Goal: Communication & Community: Answer question/provide support

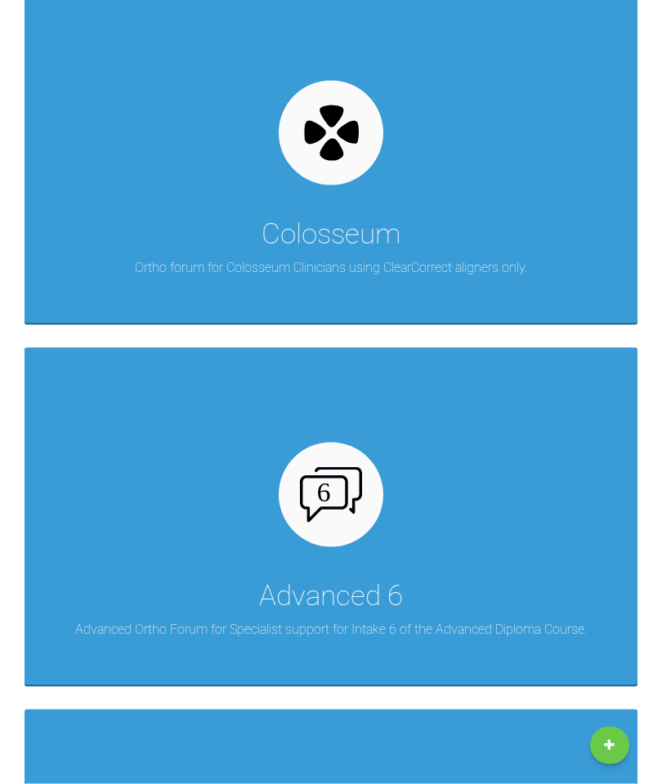
scroll to position [1060, 0]
click at [313, 505] on img at bounding box center [331, 495] width 63 height 56
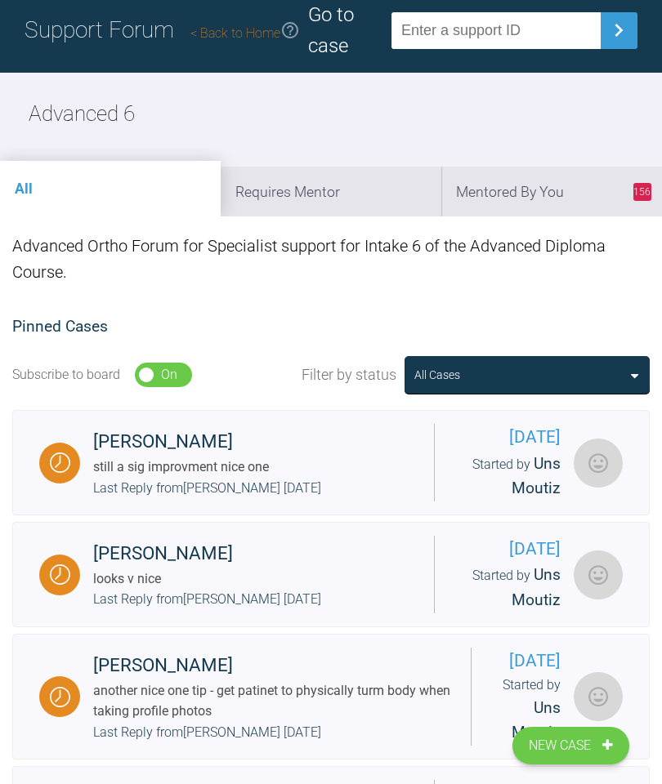
scroll to position [37, 0]
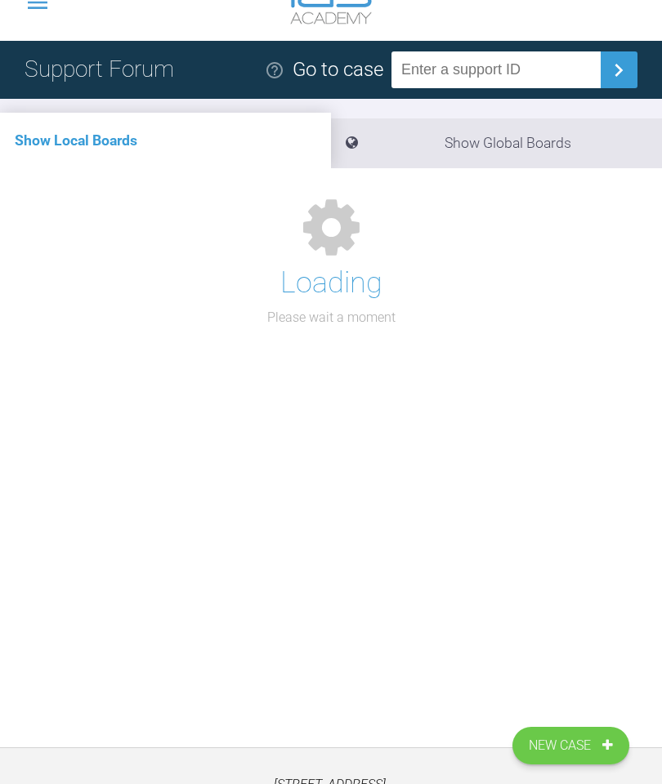
scroll to position [213, 0]
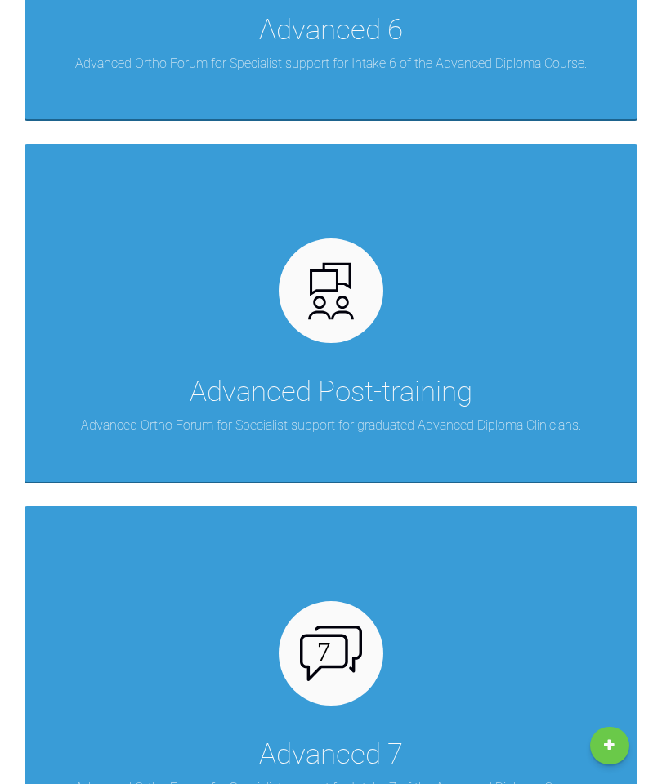
click at [354, 331] on div at bounding box center [331, 291] width 105 height 105
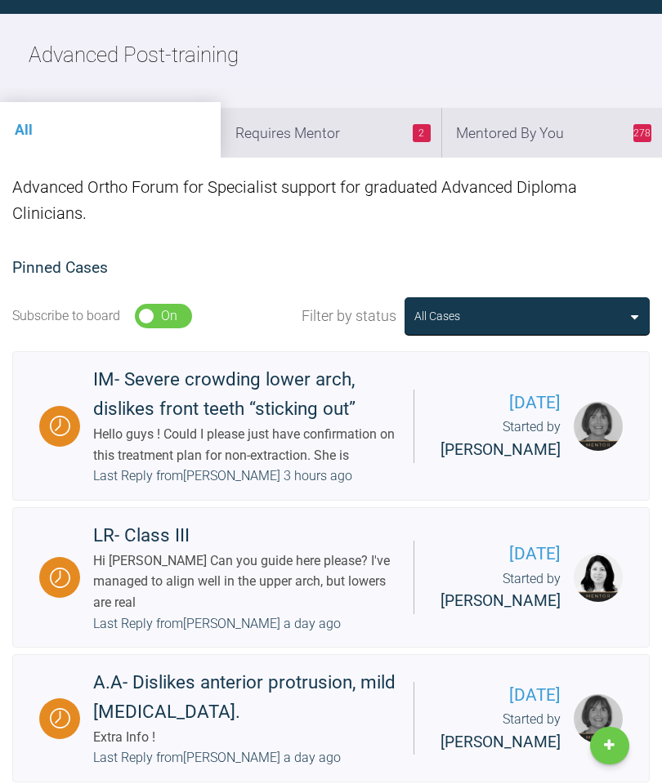
click at [574, 148] on li "278 Mentored By You" at bounding box center [551, 133] width 221 height 50
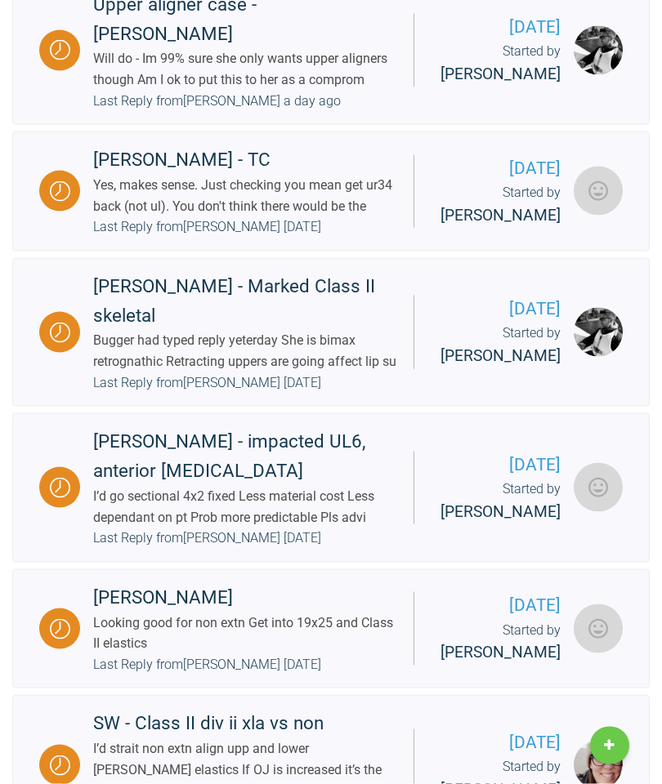
click at [285, 238] on div "Last Reply from Tom Crotty 2 days ago" at bounding box center [207, 227] width 228 height 21
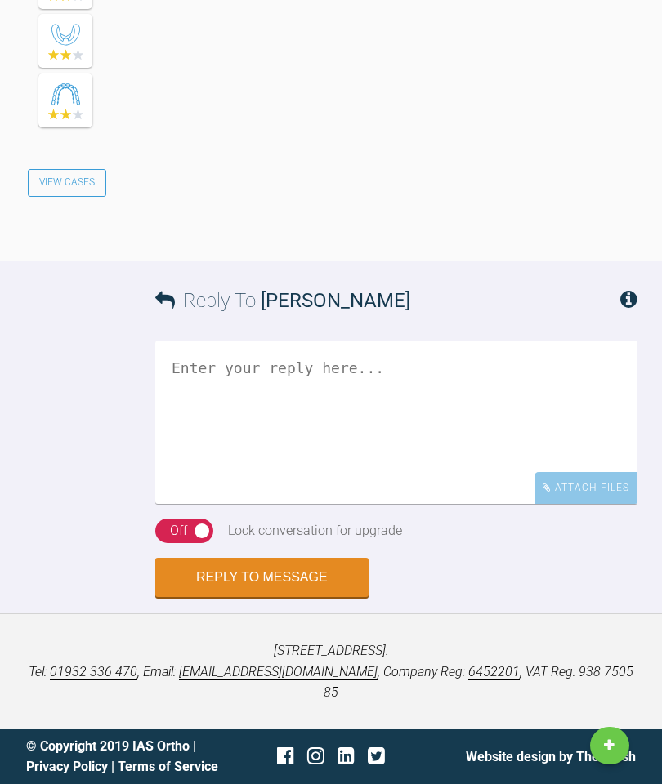
scroll to position [4183, 0]
click at [309, 465] on textarea at bounding box center [396, 423] width 482 height 163
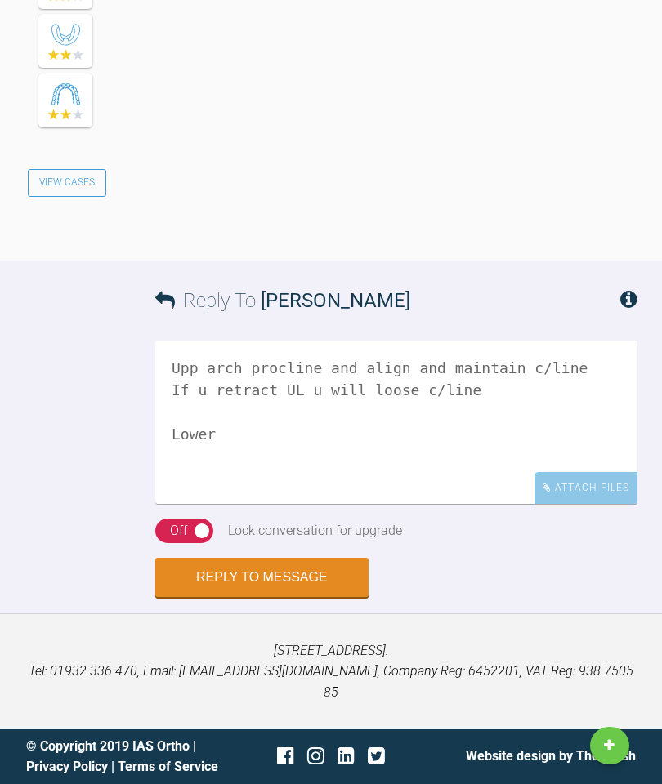
click at [218, 462] on textarea "Upp arch procline and align and maintain c/line If u retract UL u will loose c/…" at bounding box center [396, 422] width 482 height 163
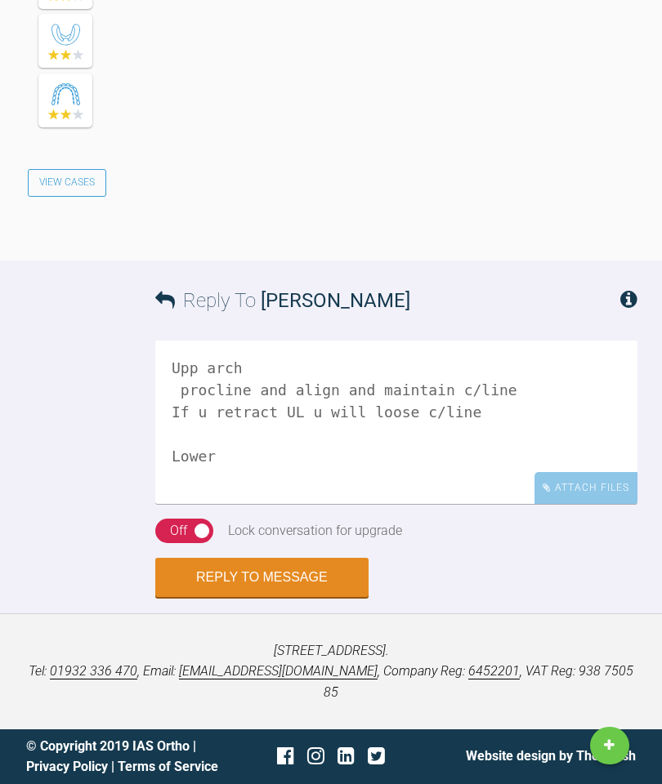
scroll to position [2, 0]
click at [258, 504] on textarea "Upp arch procline and align and maintain c/line If u retract UL u will loose c/…" at bounding box center [396, 422] width 482 height 163
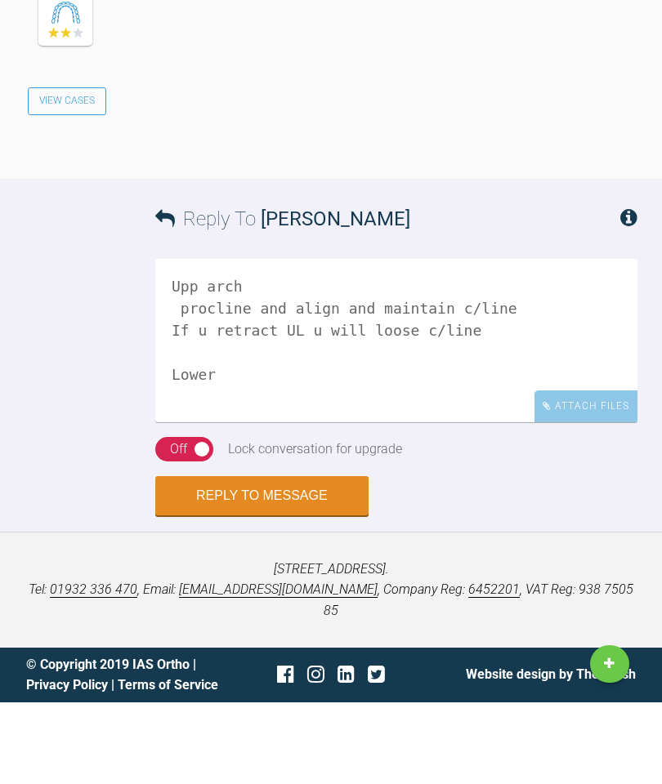
click at [235, 476] on textarea "Upp arch procline and align and maintain c/line If u retract UL u will loose c/…" at bounding box center [396, 422] width 482 height 163
click at [235, 460] on textarea "Upp arch procline and align and maintain c/line If u retract UL u will loose c/…" at bounding box center [396, 422] width 482 height 163
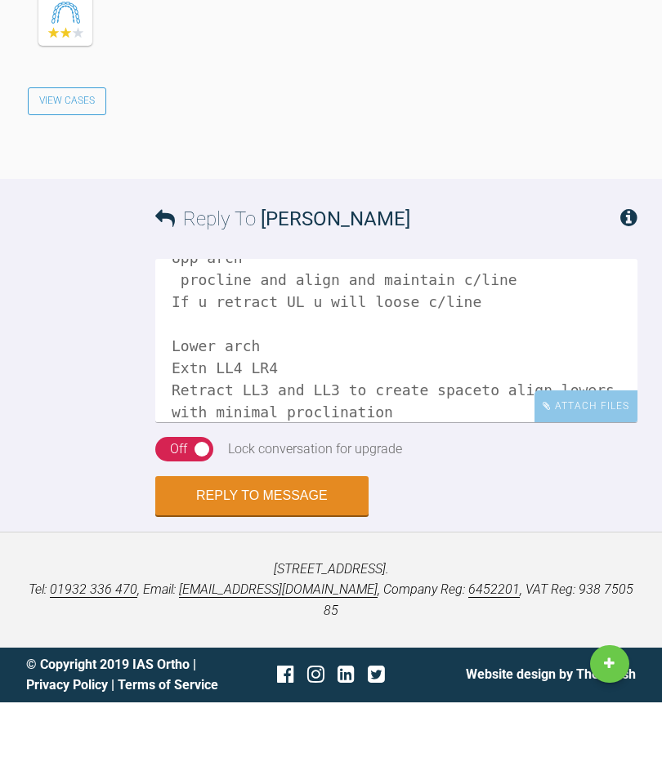
scroll to position [51, 0]
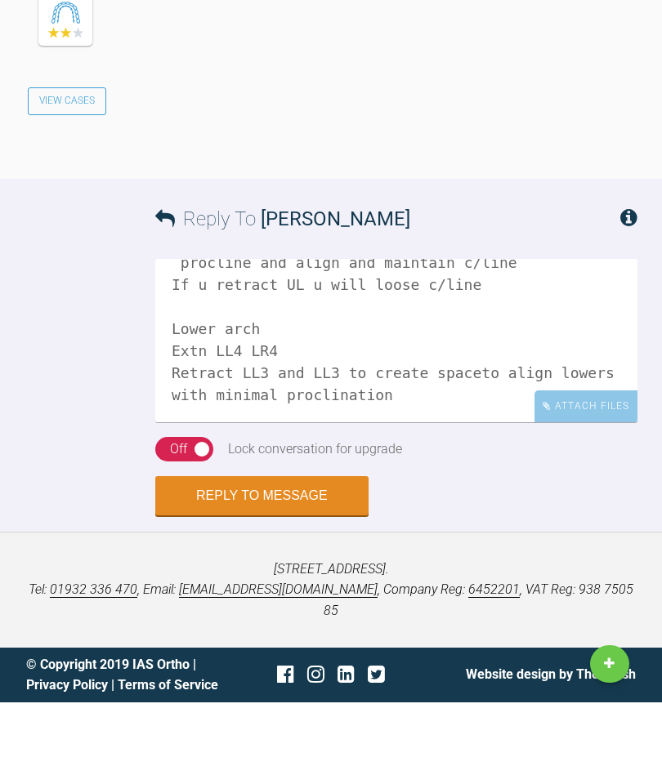
click at [408, 453] on textarea "Upp arch procline and align and maintain c/line If u retract UL u will loose c/…" at bounding box center [396, 422] width 482 height 163
click at [297, 488] on textarea "Upp arch procline and align and maintain c/line If u retract UL u will loose c/…" at bounding box center [396, 422] width 482 height 163
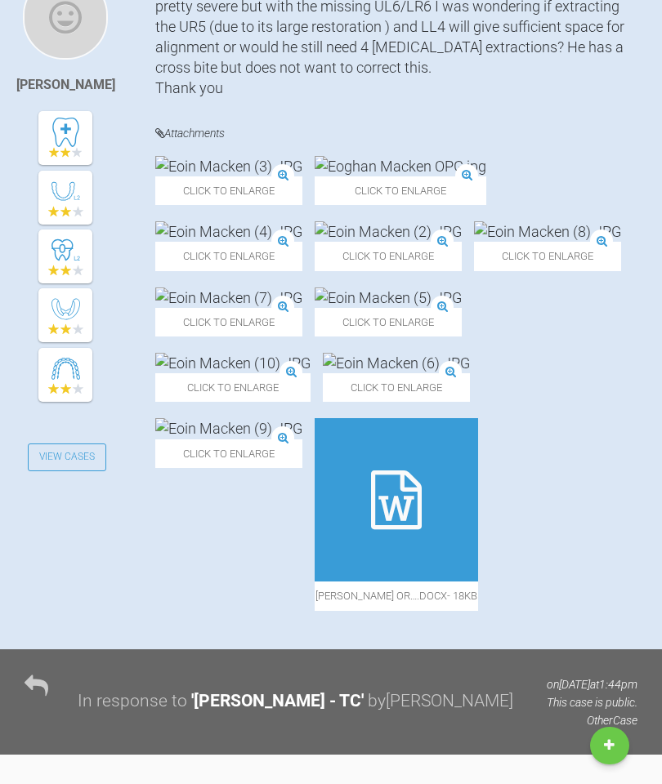
scroll to position [387, 0]
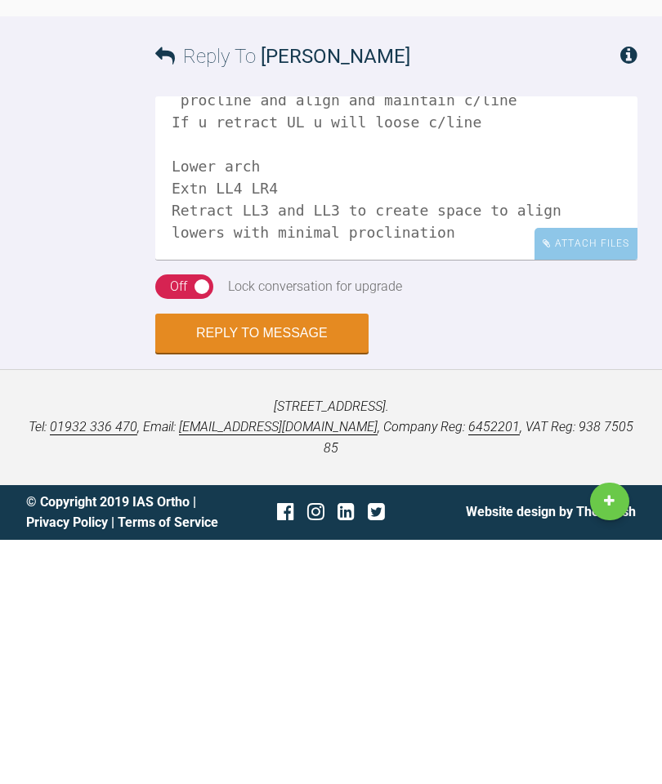
click at [500, 641] on p "Towergate House, 22 Wintersells Road, Byfleet, West Byfleet, KT14 7LF. Tel: 019…" at bounding box center [331, 672] width 610 height 63
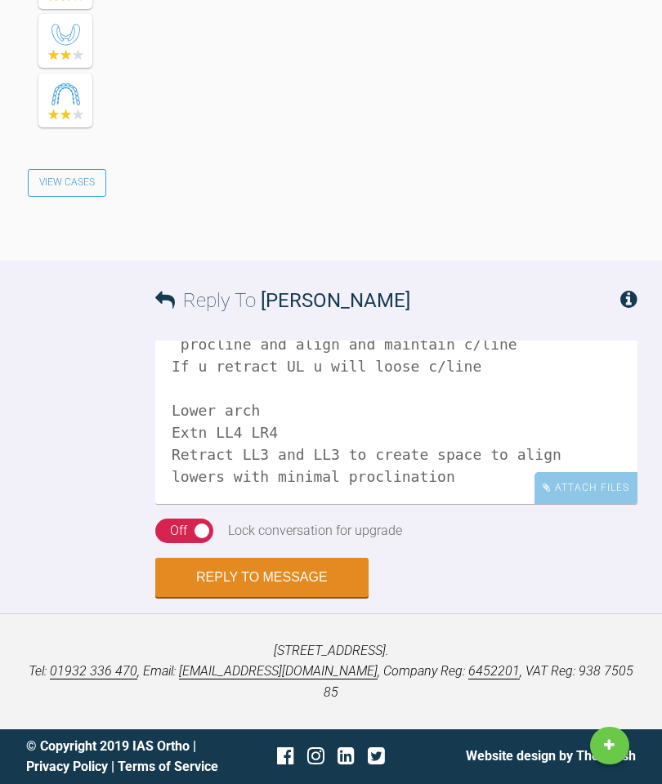
click at [282, 504] on textarea "Upp arch procline and align and maintain c/line If u retract UL u will loose c/…" at bounding box center [396, 422] width 482 height 163
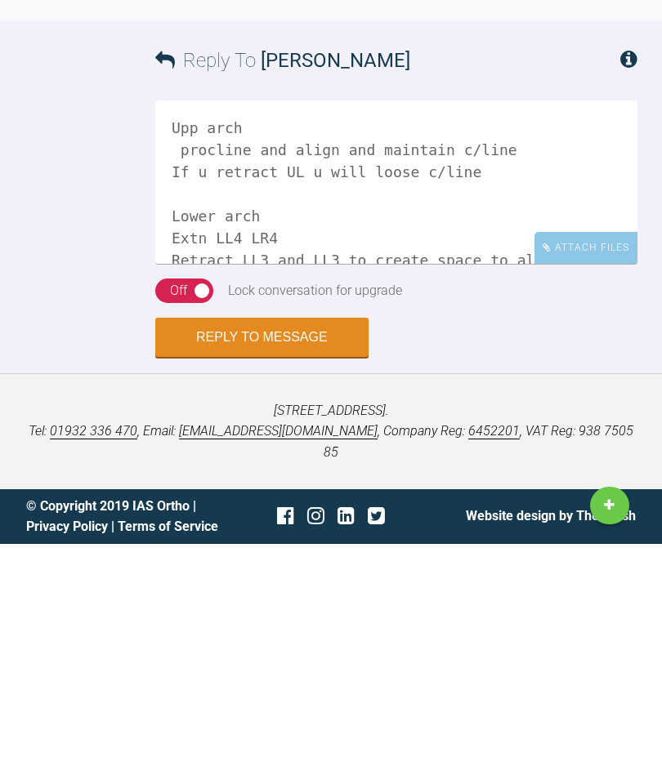
scroll to position [0, 0]
click at [404, 341] on textarea "Upp arch procline and align and maintain c/line If u retract UL u will loose c/…" at bounding box center [396, 422] width 482 height 163
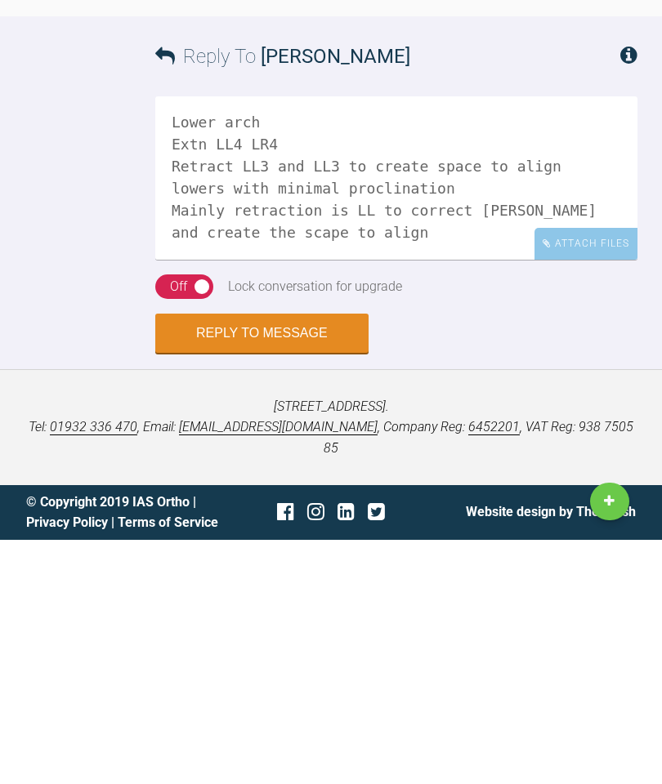
scroll to position [106, 0]
click at [618, 341] on textarea "Upp arch procline and align and maintain c/line If u retract UL u will loose c/…" at bounding box center [396, 422] width 482 height 163
click at [541, 341] on textarea "Upp arch procline and align and maintain c/line If u retract UL u will loose c/…" at bounding box center [396, 422] width 482 height 163
click at [617, 341] on textarea "Upp arch procline and align and maintain c/line If u retract UL u will loose c/…" at bounding box center [396, 422] width 482 height 163
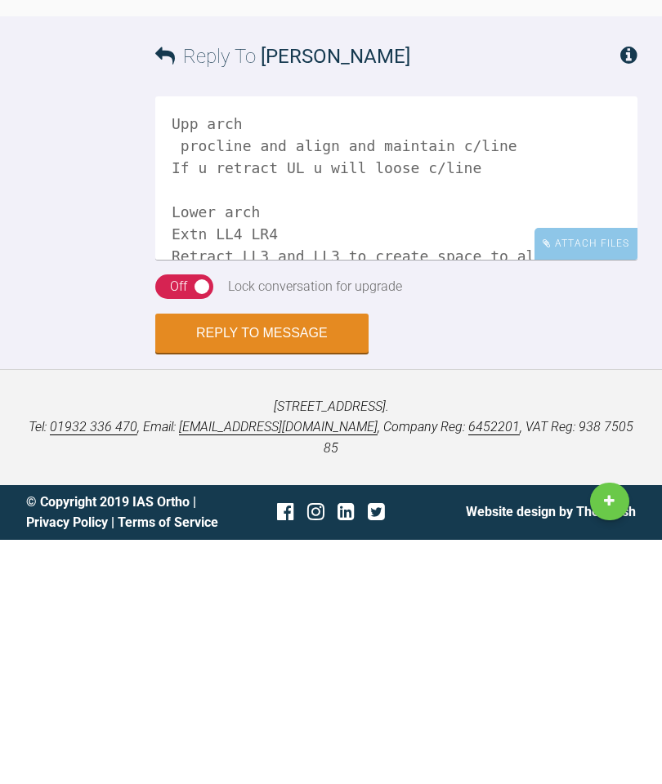
scroll to position [0, 0]
click at [498, 341] on textarea "Upp arch procline and align and maintain c/line If u retract UL u will loose c/…" at bounding box center [396, 422] width 482 height 163
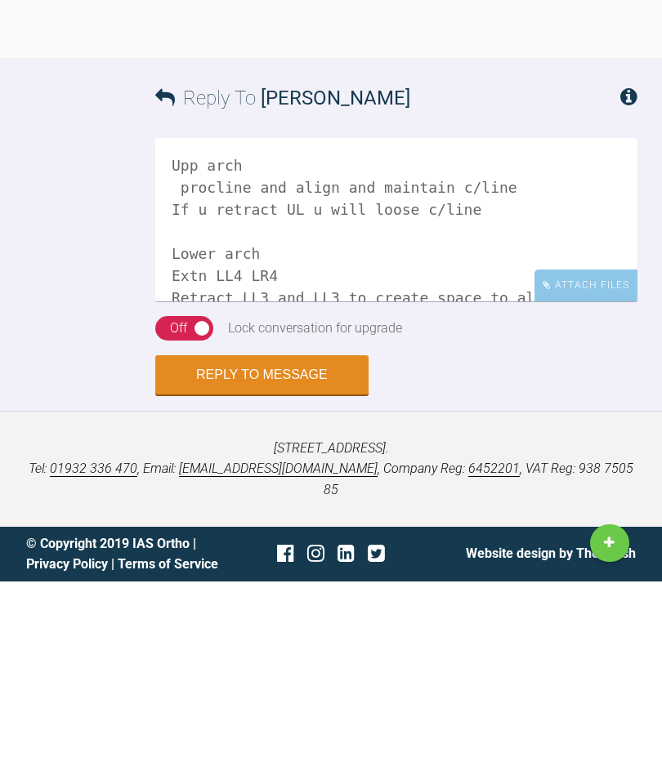
click at [176, 341] on textarea "Upp arch procline and align and maintain c/line If u retract UL u will loose c/…" at bounding box center [396, 422] width 482 height 163
click at [290, 341] on textarea "Upp arch procline and align and maintain c/line If u retract UL u will loose c/…" at bounding box center [396, 422] width 482 height 163
click at [176, 341] on textarea "Upp arch procline and align and maintain c/line If u retract UL u will loose c/…" at bounding box center [396, 422] width 482 height 163
click at [177, 341] on textarea "Upp arch procline and align and maintain c/line If u retract UL u will loose c/…" at bounding box center [396, 422] width 482 height 163
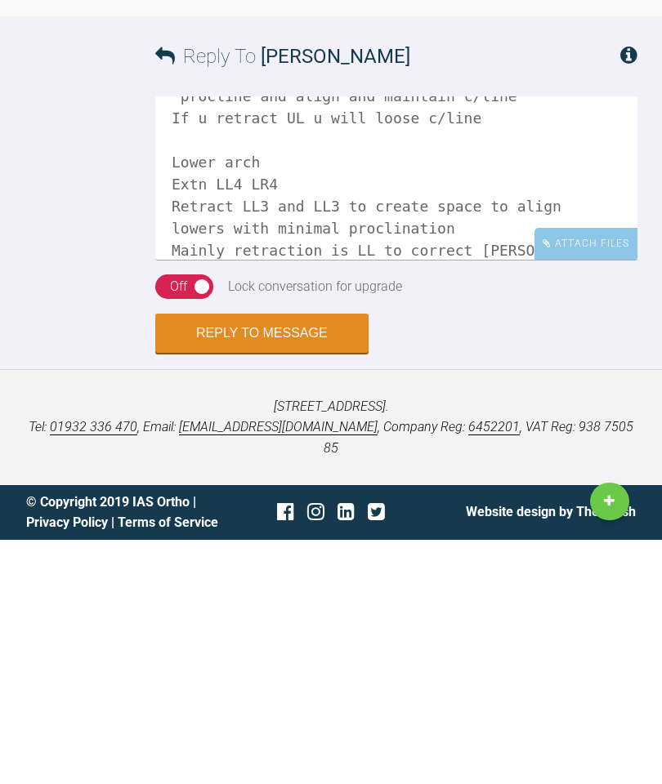
scroll to position [4134, 0]
click at [292, 341] on textarea "Recap: Upp arch procline and align and maintain c/line If u retract UL u will l…" at bounding box center [396, 422] width 482 height 163
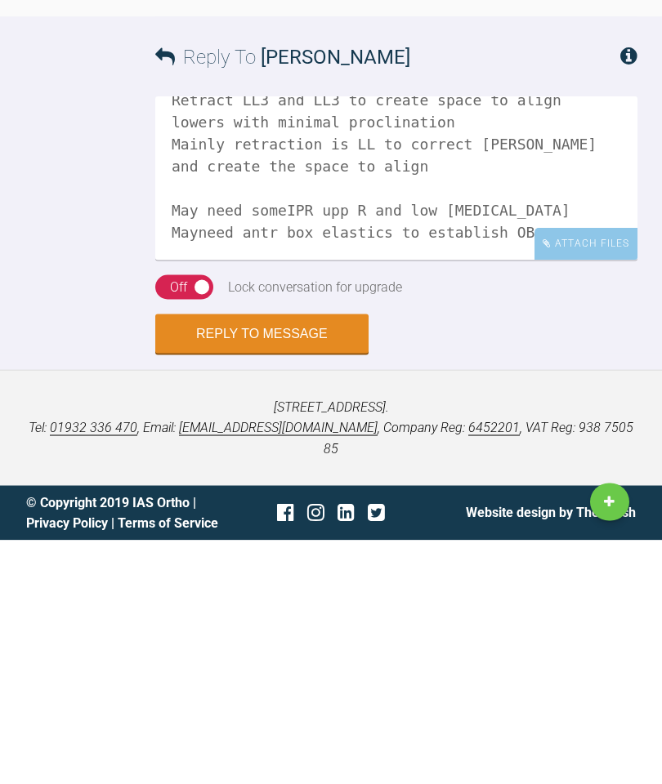
scroll to position [203, 0]
click at [293, 341] on textarea "Recap: Upp arch procline and align and maintain c/line If u retract UL u will l…" at bounding box center [396, 422] width 482 height 163
click at [349, 341] on textarea "Recap: Upp arch procline and align and maintain c/line If u retract UL u will l…" at bounding box center [396, 422] width 482 height 163
click at [368, 341] on textarea "Recap: Upp arch procline and align and maintain c/line If u retract UL u will l…" at bounding box center [396, 422] width 482 height 163
click at [279, 341] on textarea "Recap: Upp arch procline and align and maintain c/line If u retract UL u will l…" at bounding box center [396, 422] width 482 height 163
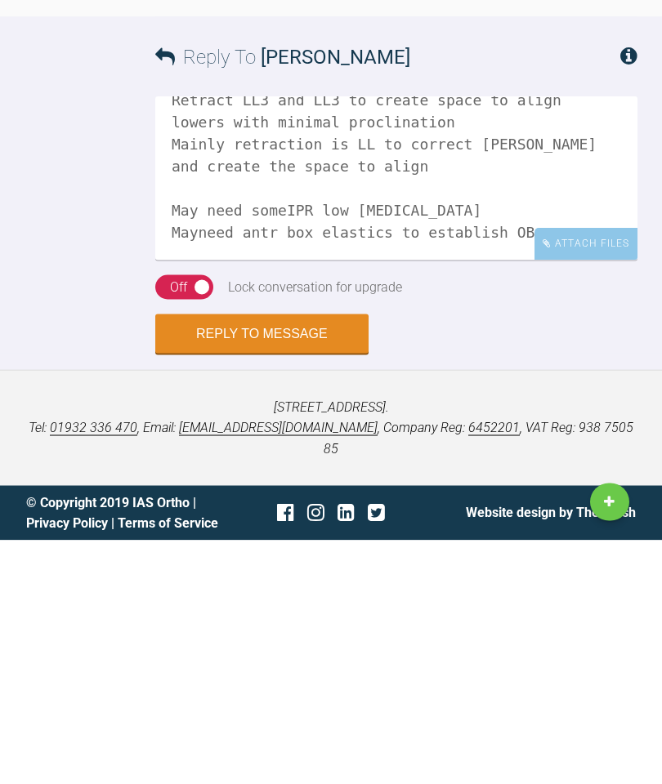
type textarea "Recap: Upp arch procline and align and maintain c/line If u retract UL u will l…"
click at [279, 558] on button "Reply to Message" at bounding box center [261, 577] width 213 height 39
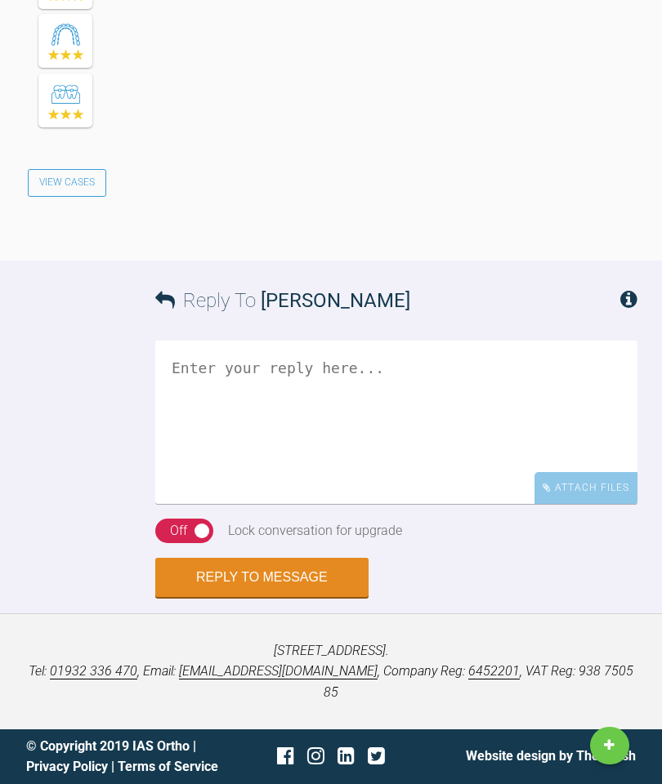
scroll to position [4879, 0]
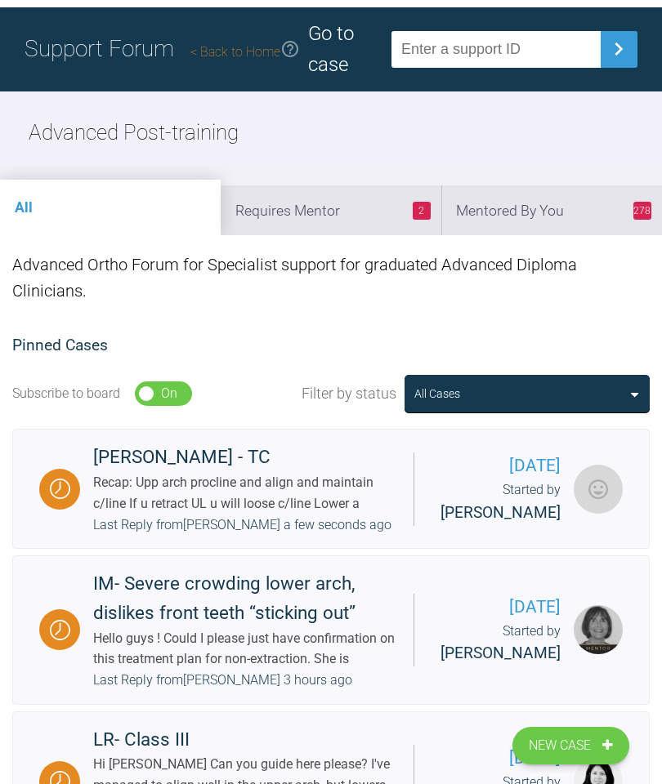
scroll to position [44, 0]
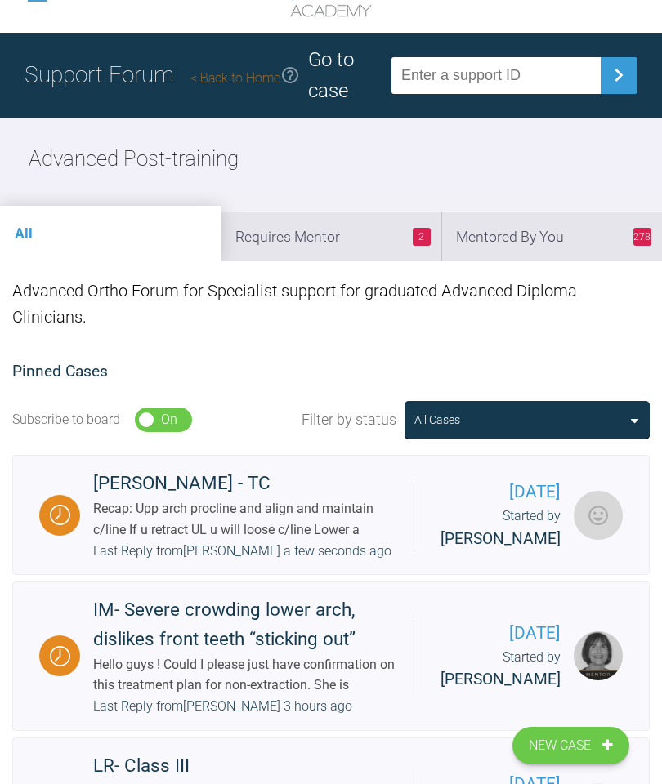
click at [534, 239] on li "278 Mentored By You" at bounding box center [551, 237] width 221 height 50
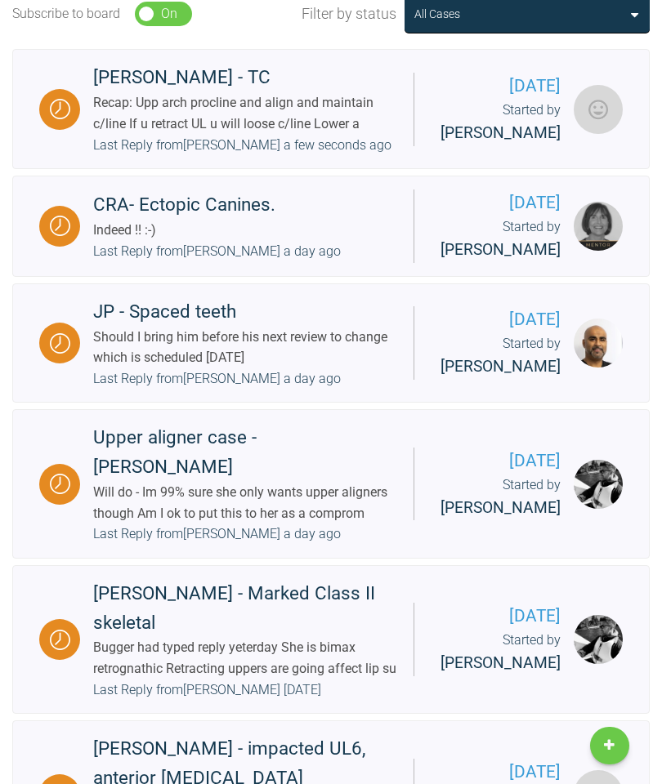
scroll to position [472, 0]
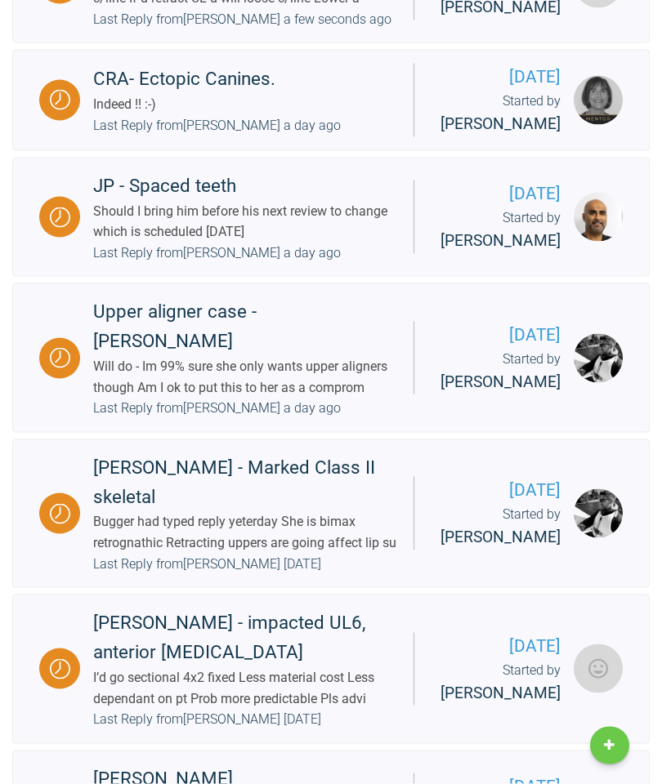
click at [290, 419] on div "Last Reply from David Birkin a day ago" at bounding box center [217, 408] width 248 height 21
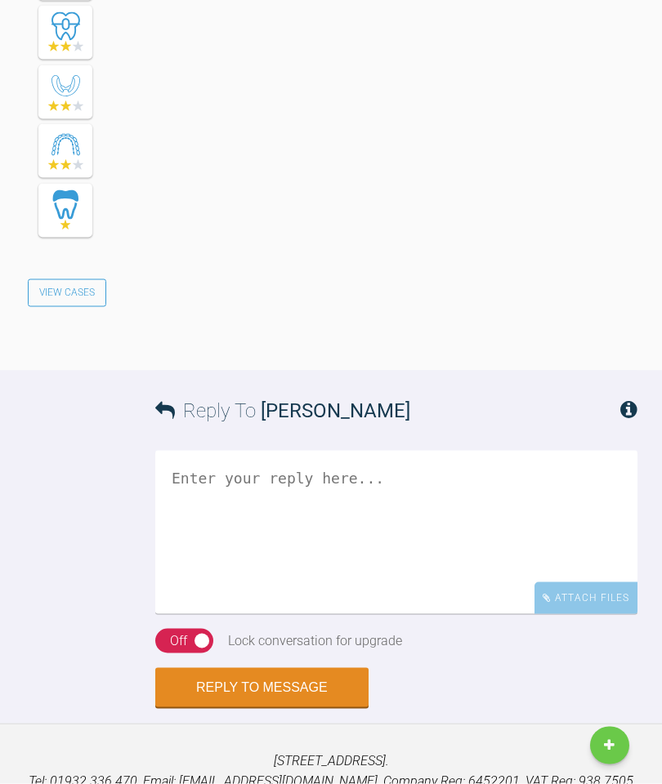
scroll to position [10532, 0]
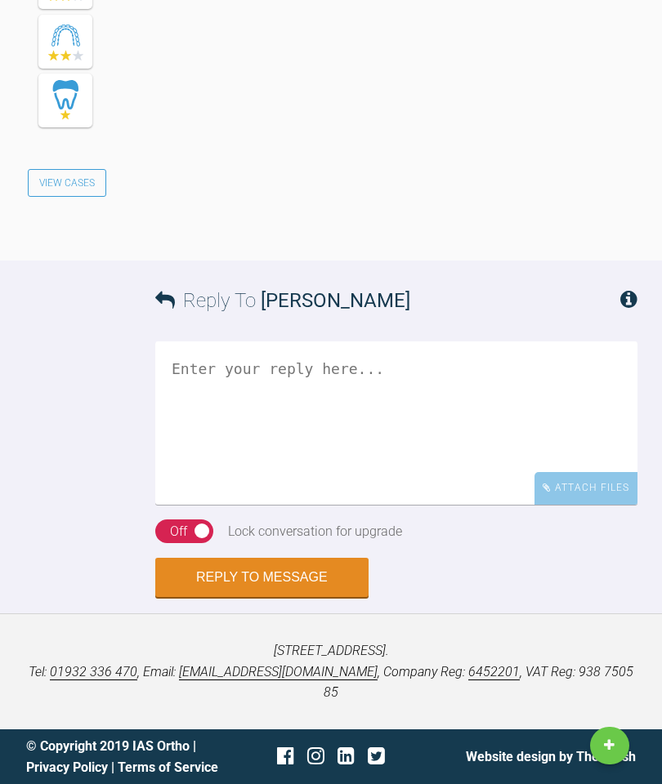
click at [314, 505] on textarea at bounding box center [396, 423] width 482 height 163
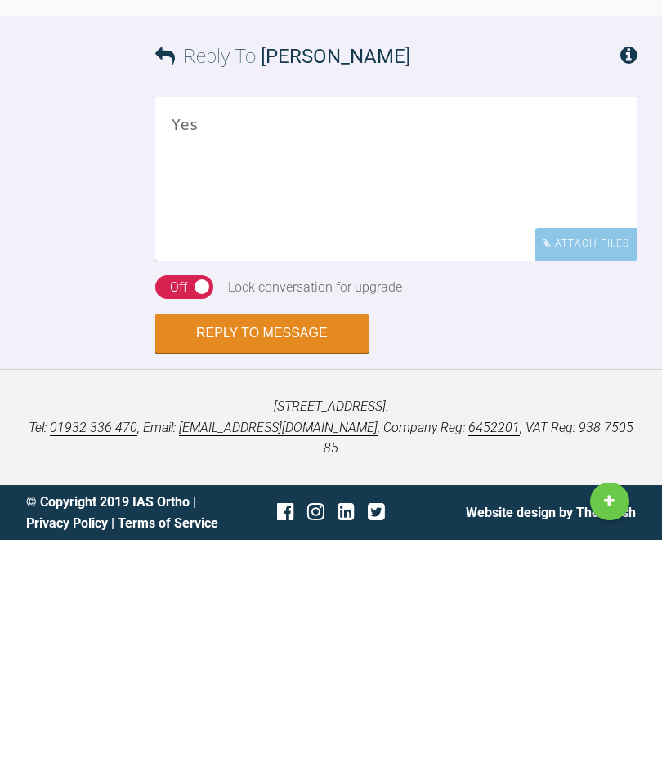
type textarea "Yes"
click at [268, 558] on button "Reply to Message" at bounding box center [261, 577] width 213 height 39
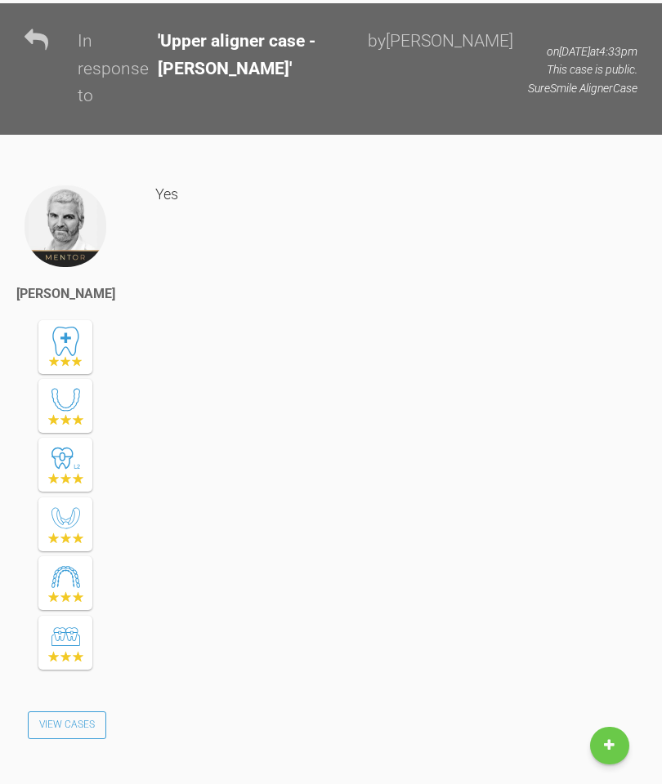
scroll to position [11076, 0]
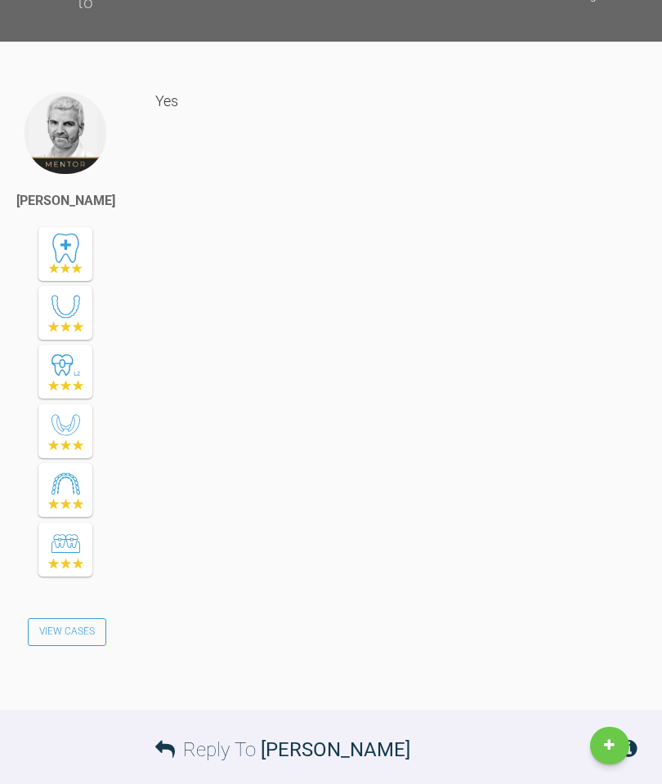
click at [312, 453] on div "Yes" at bounding box center [396, 388] width 482 height 595
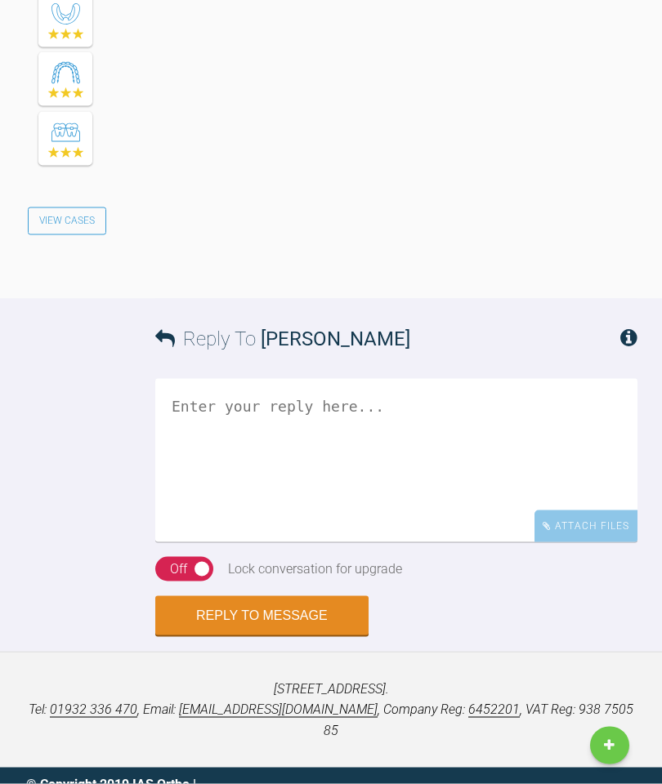
click at [311, 543] on textarea at bounding box center [396, 460] width 482 height 163
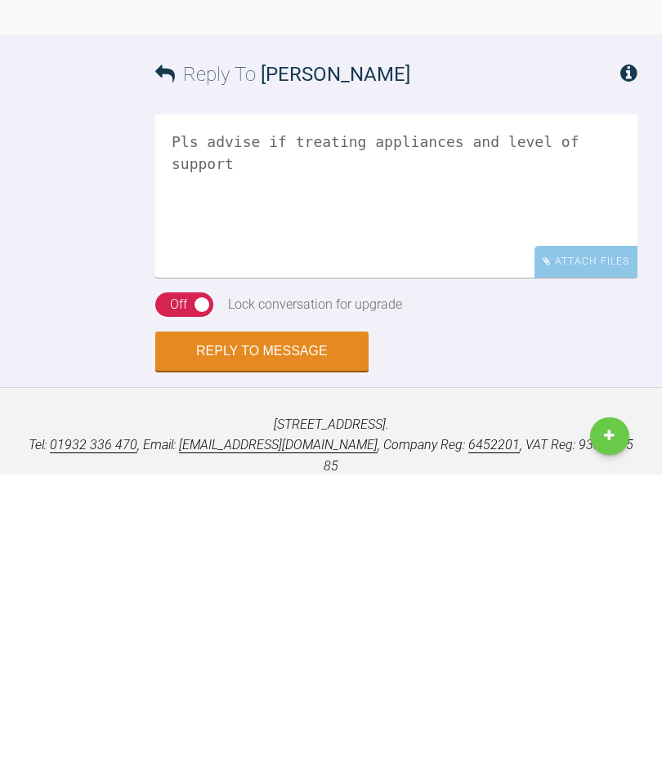
scroll to position [11820, 0]
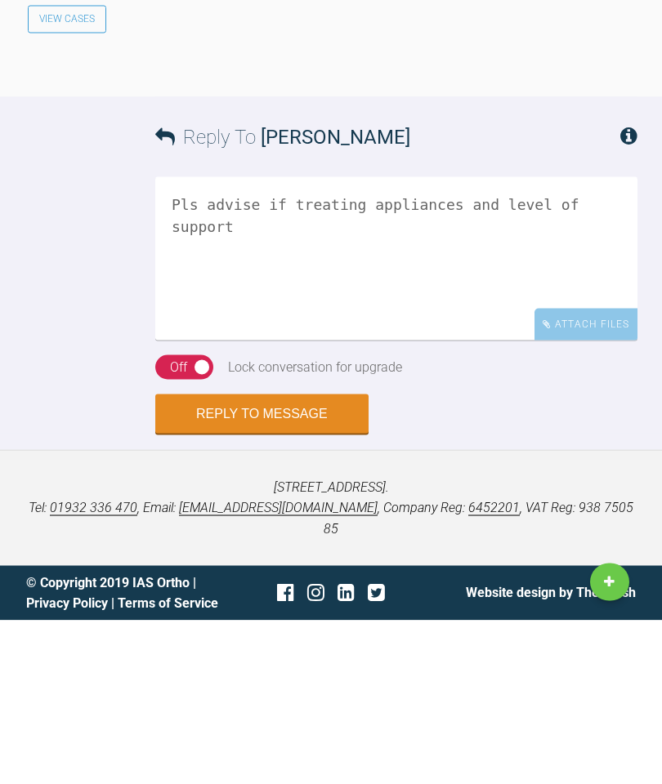
click at [378, 341] on textarea "Pls advise if treating appliances and level of support" at bounding box center [396, 422] width 482 height 163
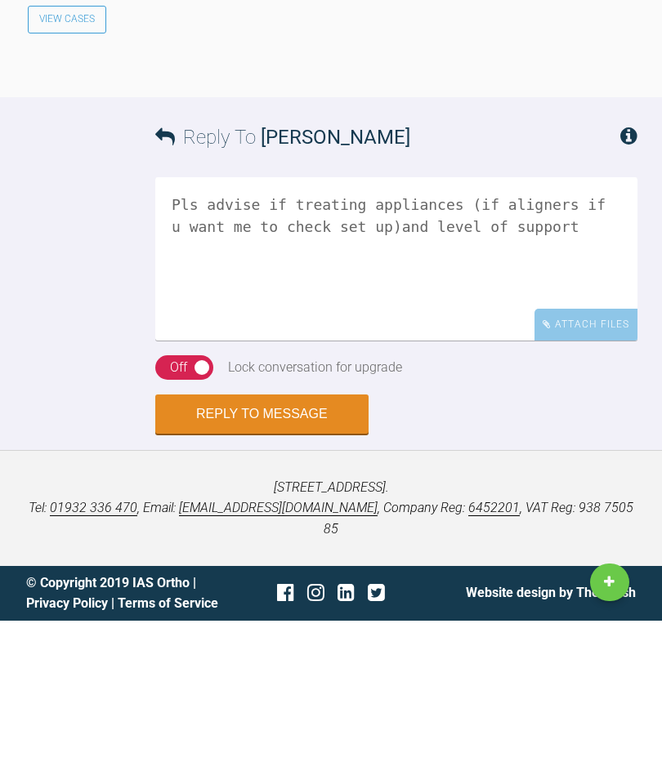
type textarea "Pls advise if treating appliances (if aligners if u want me to check set up)and…"
click at [184, 520] on div "Off" at bounding box center [178, 530] width 17 height 21
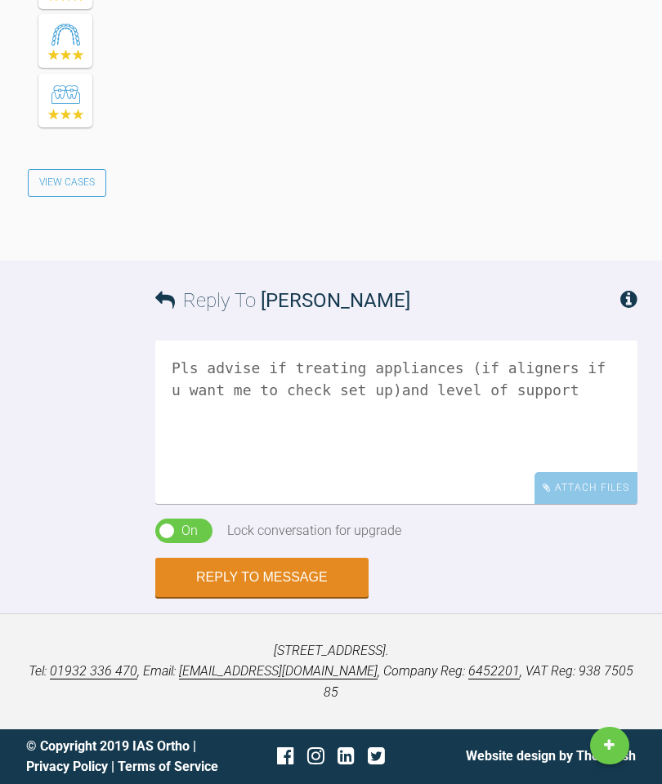
click at [287, 597] on button "Reply to Message" at bounding box center [261, 577] width 213 height 39
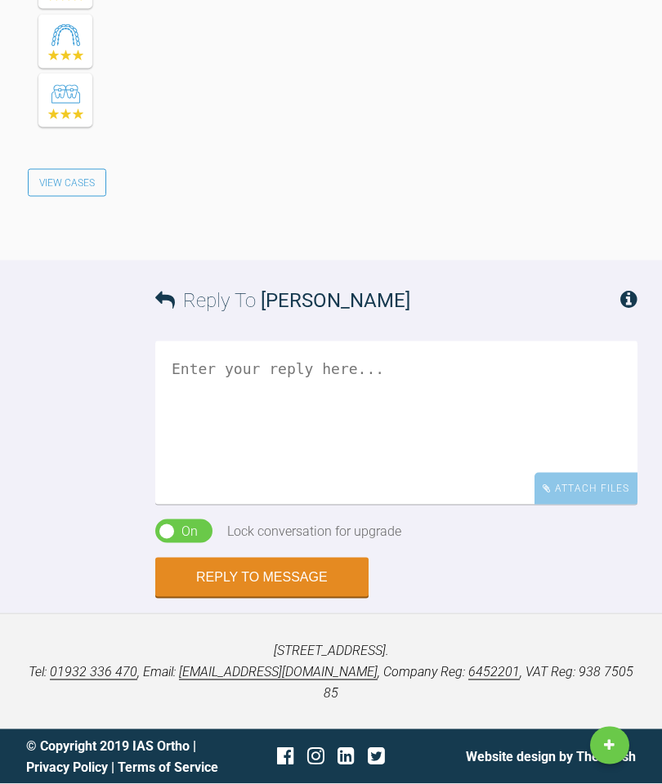
scroll to position [12453, 0]
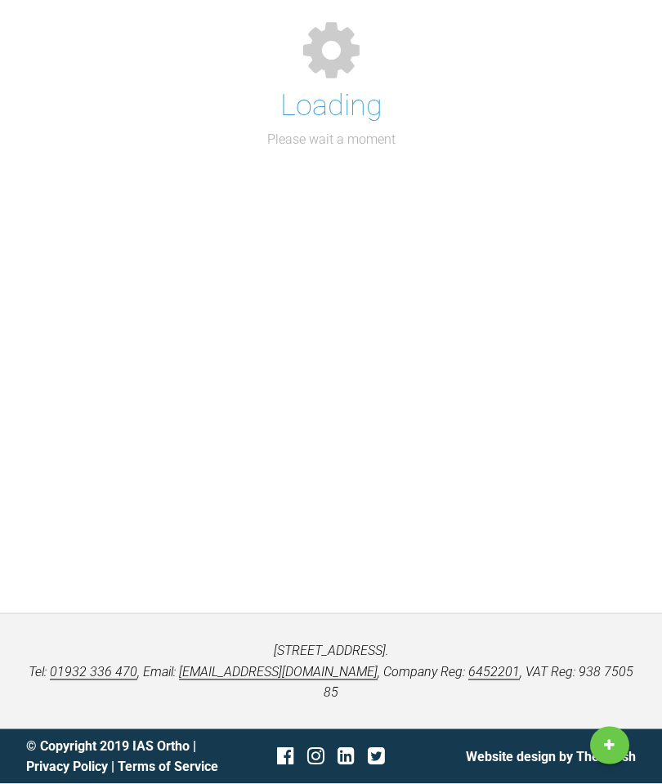
scroll to position [213, 0]
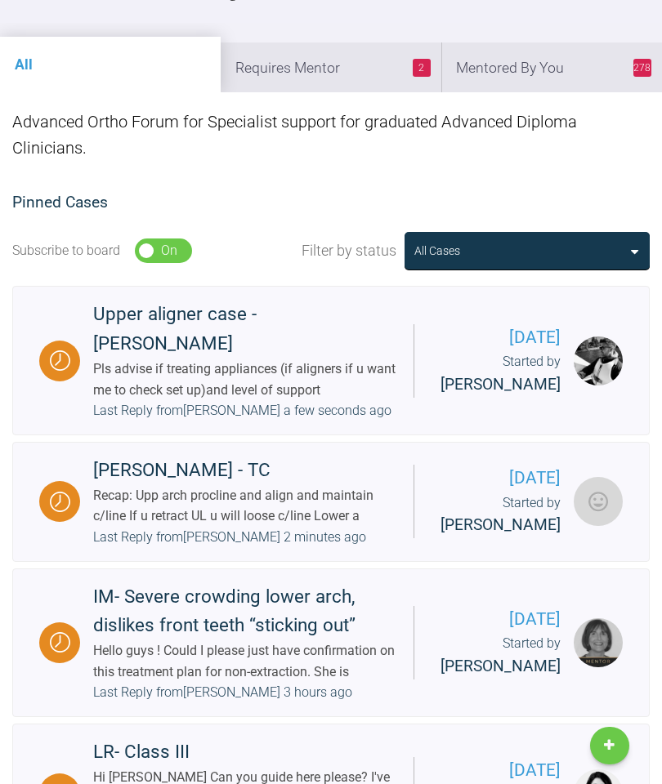
click at [572, 64] on li "278 Mentored By You" at bounding box center [551, 67] width 221 height 50
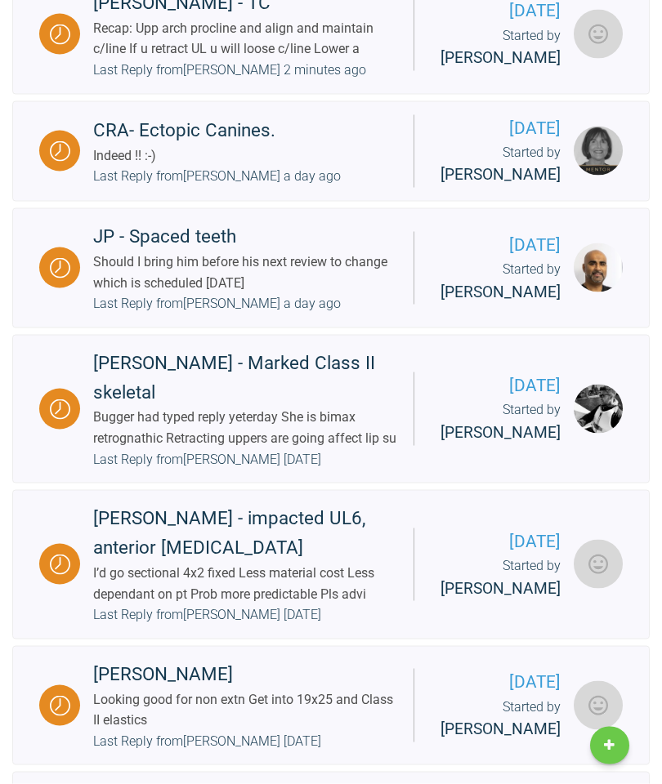
click at [325, 293] on div "Should I bring him before his next review to change which is scheduled in 6 wee…" at bounding box center [246, 273] width 307 height 42
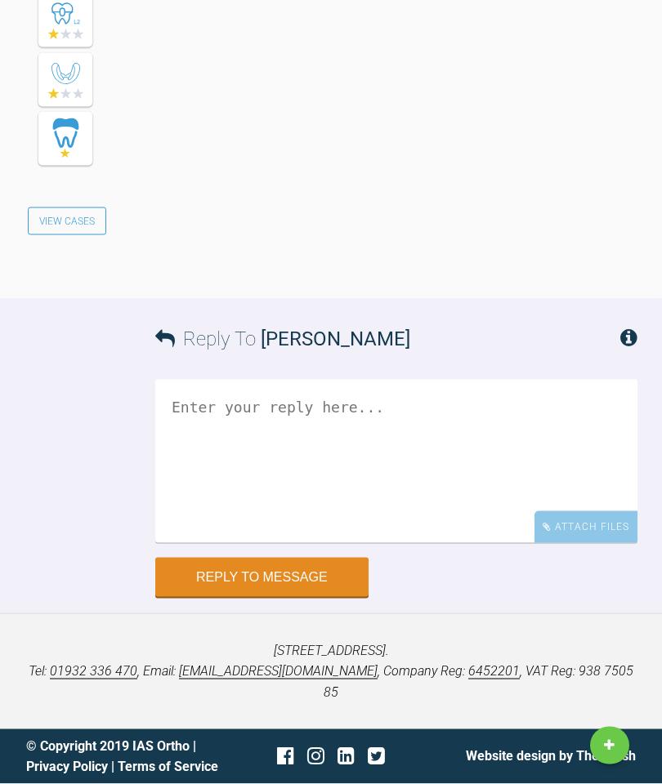
scroll to position [11029, 0]
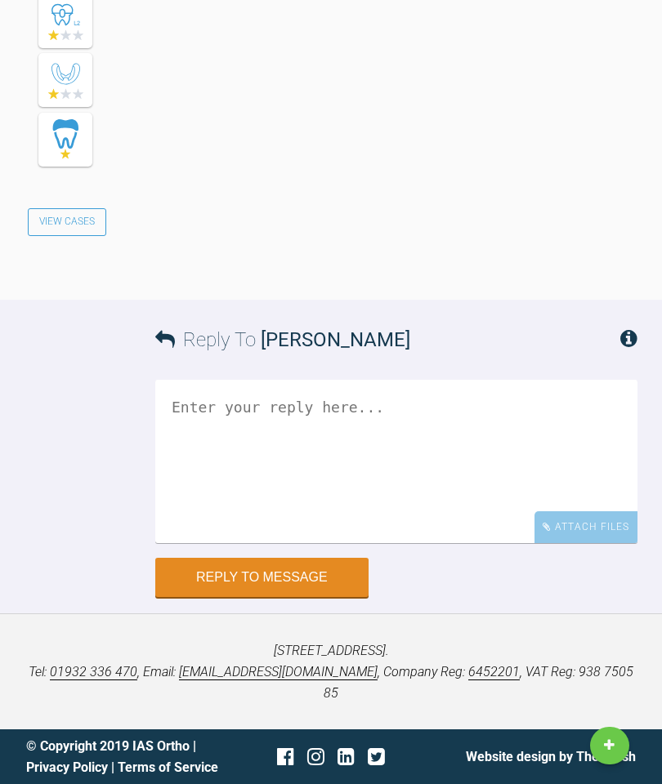
click at [29, 182] on div at bounding box center [65, 21] width 85 height 322
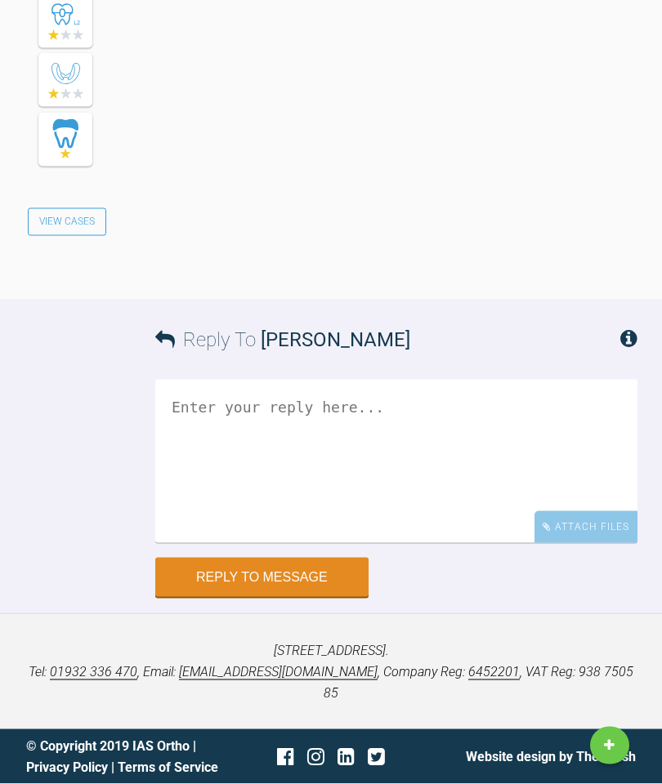
scroll to position [11461, 0]
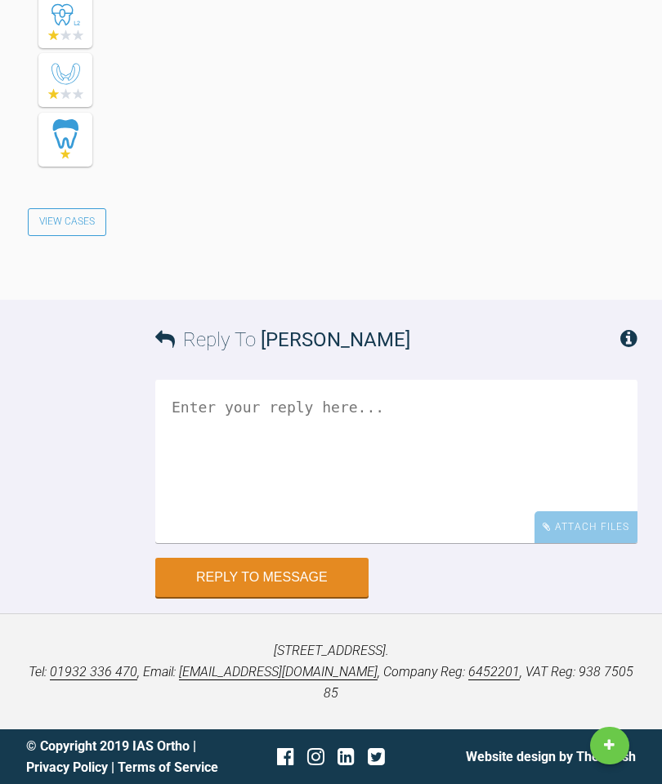
click at [21, 586] on div "Reply To farook patel Attach Files Drag and drop files here! Reply to Message" at bounding box center [331, 448] width 662 height 297
click at [337, 509] on textarea at bounding box center [396, 461] width 482 height 163
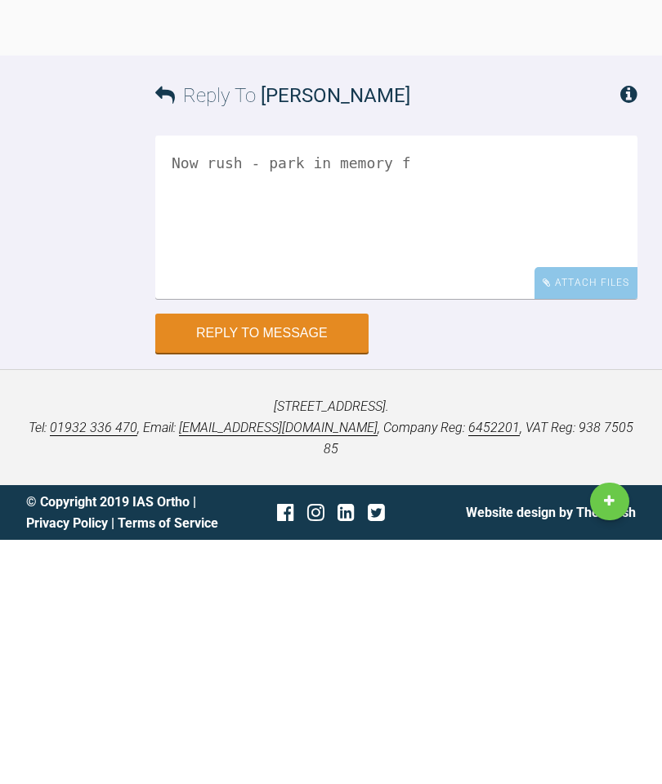
click at [56, 641] on p "Towergate House, 22 Wintersells Road, Byfleet, West Byfleet, KT14 7LF. Tel: 019…" at bounding box center [331, 672] width 610 height 63
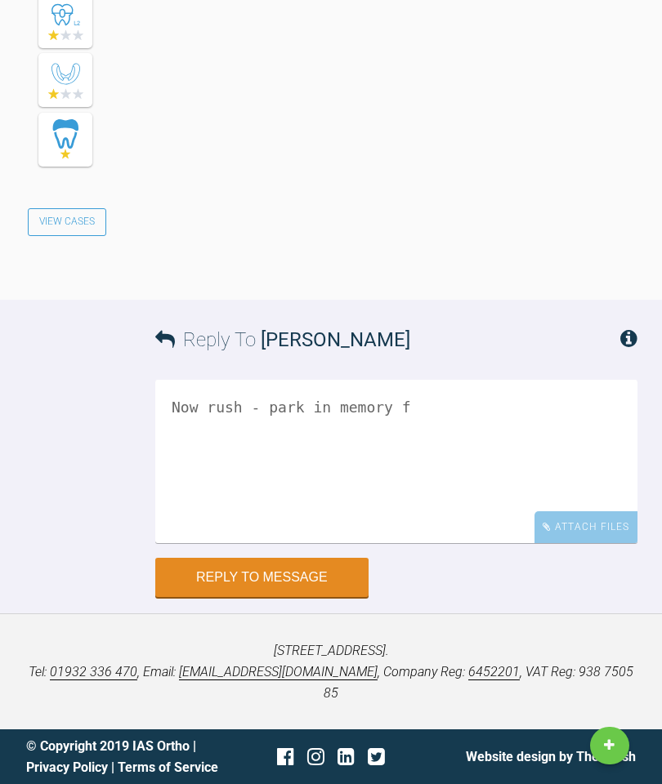
click at [11, 435] on div "Reply To farook patel Now rush - park in memory f Attach Files Drag and drop fi…" at bounding box center [331, 448] width 662 height 297
click at [405, 496] on textarea "Now rush - park in memory f" at bounding box center [396, 461] width 482 height 163
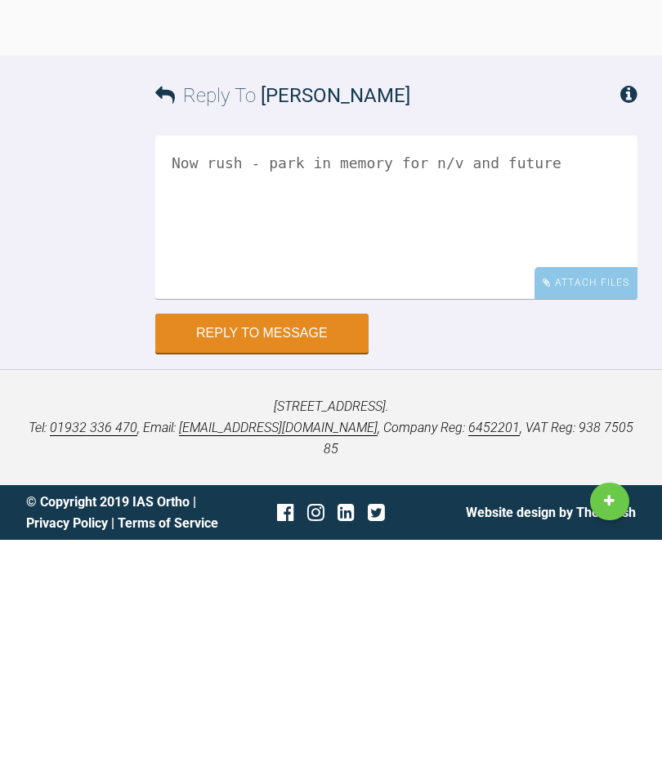
type textarea "Now rush - park in memory for n/v and future"
click at [265, 558] on button "Reply to Message" at bounding box center [261, 577] width 213 height 39
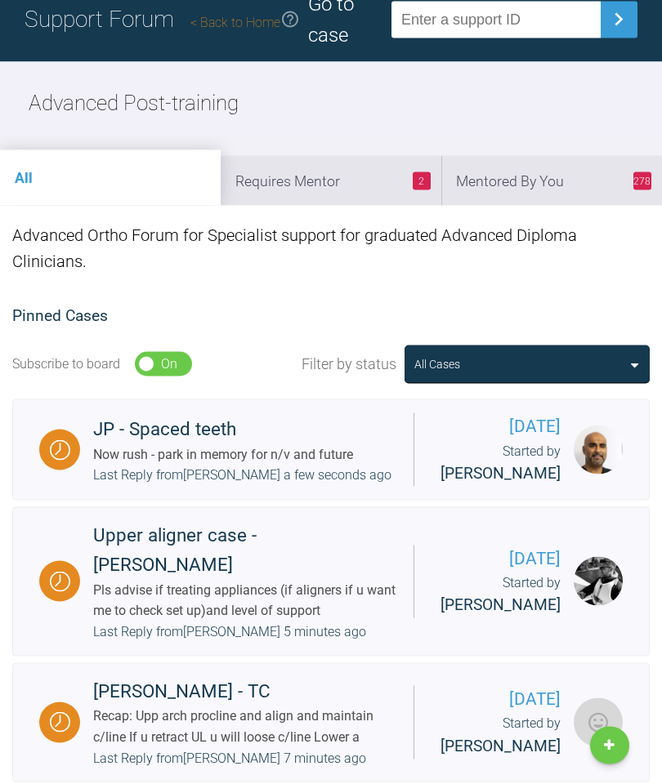
click at [566, 185] on li "278 Mentored By You" at bounding box center [551, 181] width 221 height 50
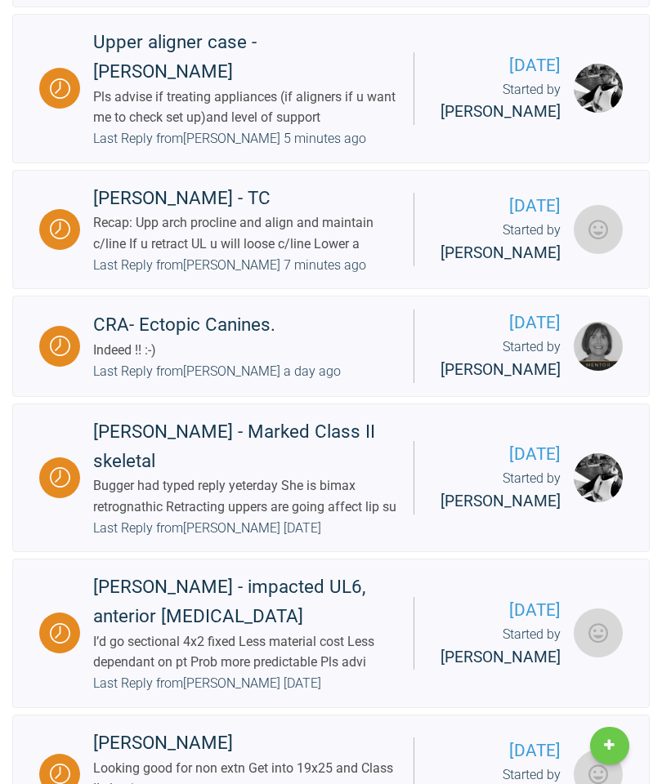
click at [141, 361] on div "Indeed !! :-)" at bounding box center [184, 350] width 182 height 21
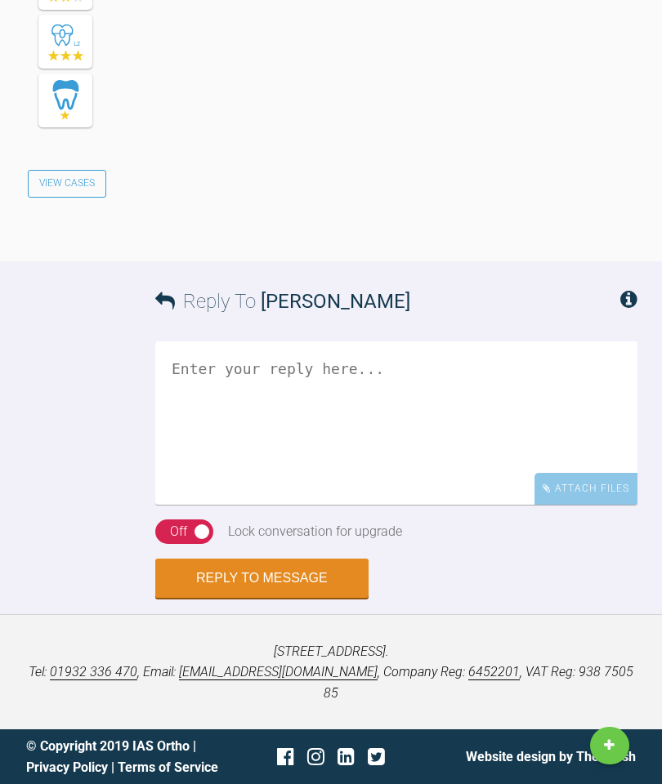
scroll to position [4622, 0]
click at [275, 446] on textarea at bounding box center [396, 422] width 482 height 163
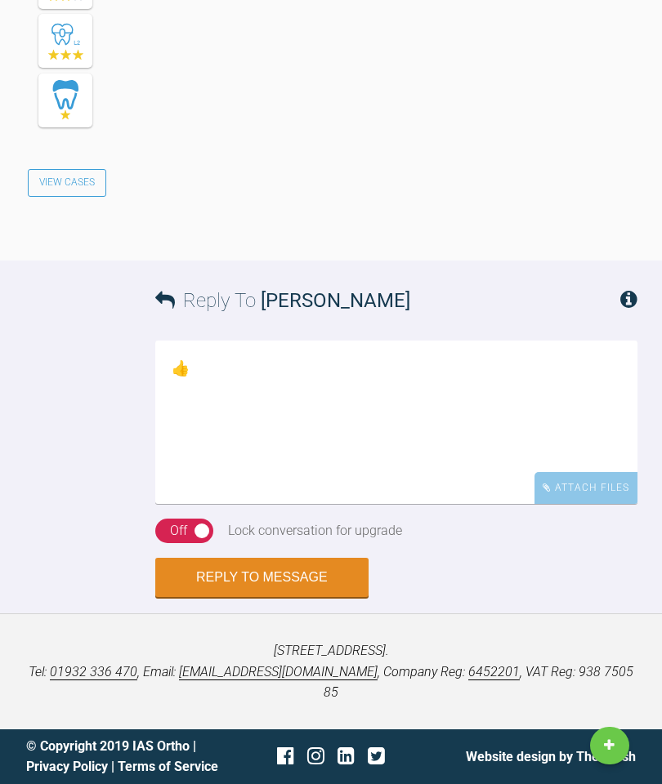
type textarea "👍"
click at [661, 444] on div "Reply To Nicola White 👍 Attach Files Drag and drop files here! On Off Lock conv…" at bounding box center [331, 429] width 662 height 337
click at [297, 597] on button "Reply to Message" at bounding box center [261, 577] width 213 height 39
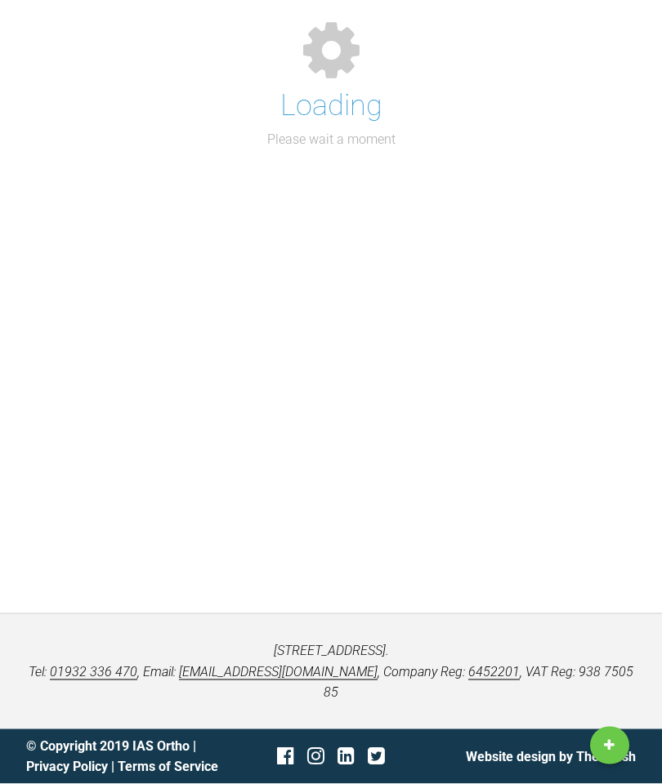
scroll to position [213, 0]
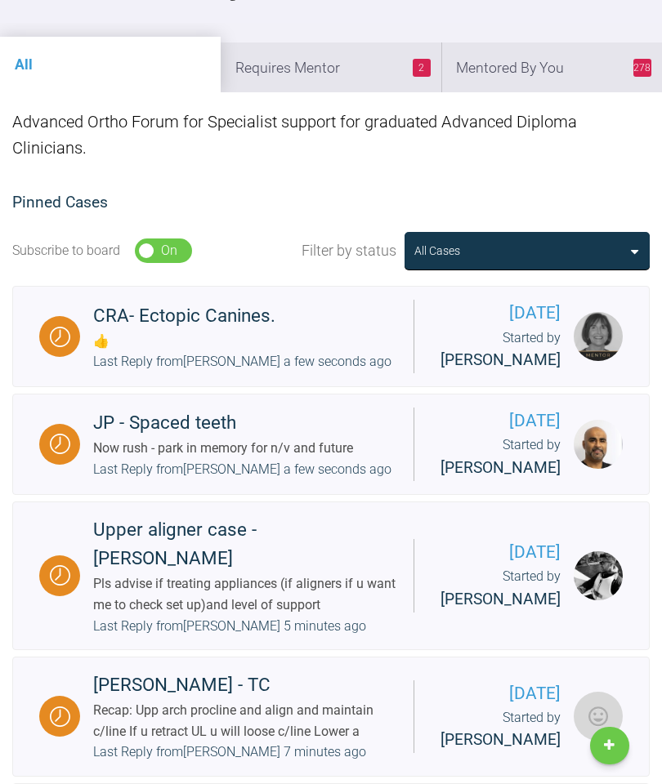
click at [358, 69] on li "2 Requires Mentor" at bounding box center [331, 67] width 221 height 50
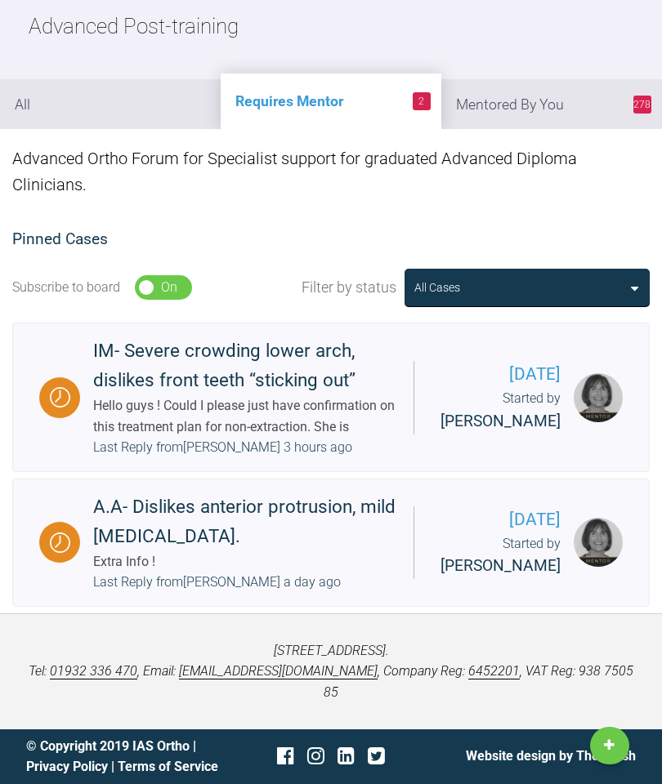
click at [328, 552] on div "Extra Info !" at bounding box center [246, 562] width 307 height 21
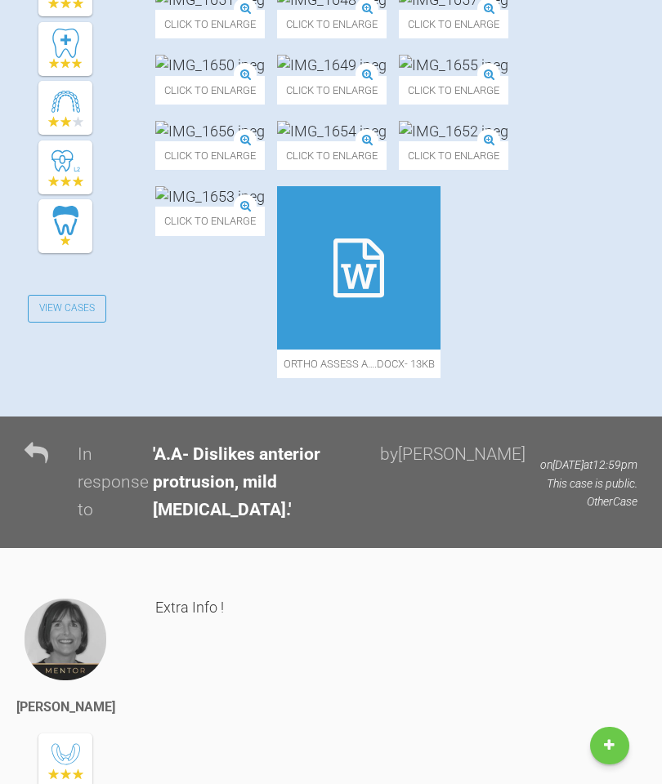
scroll to position [605, 0]
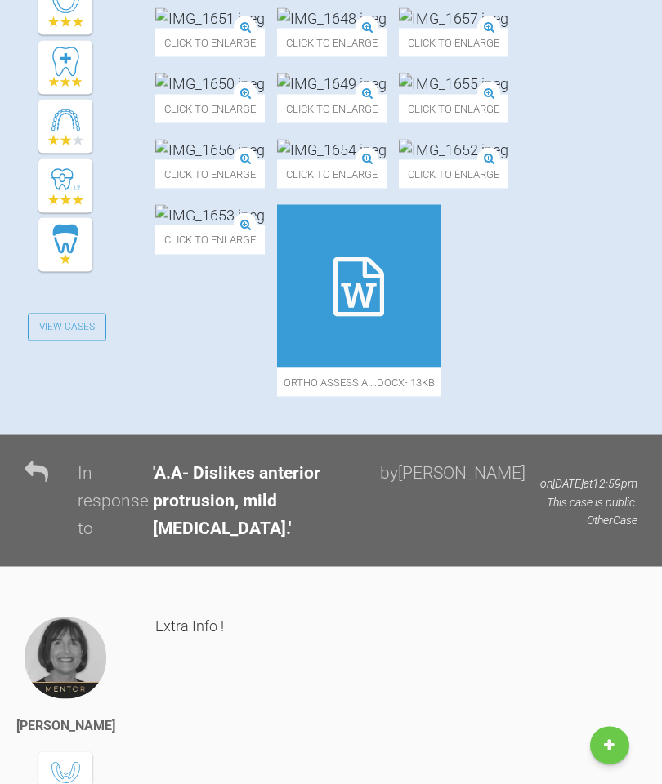
click at [399, 29] on img at bounding box center [453, 18] width 109 height 20
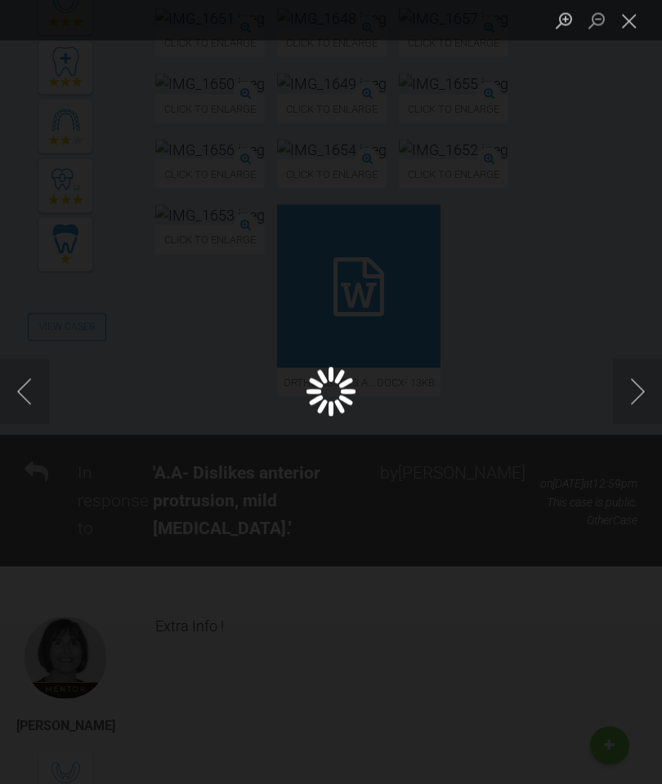
scroll to position [605, 0]
click at [635, 24] on button "Close lightbox" at bounding box center [629, 21] width 33 height 29
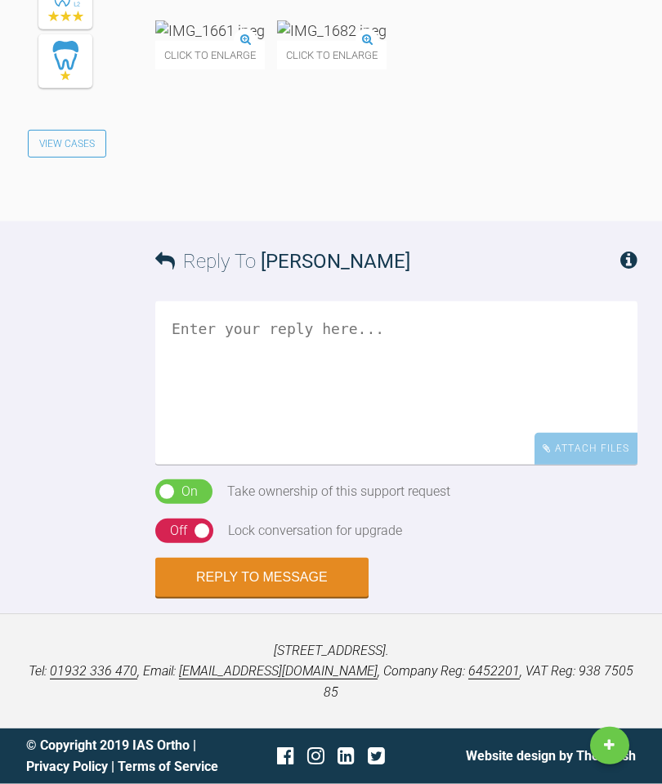
click at [339, 409] on textarea at bounding box center [396, 382] width 482 height 163
click at [50, 445] on div "Reply To Nicola White Have u previous start / end in Attach Files Drag and drop…" at bounding box center [331, 409] width 662 height 376
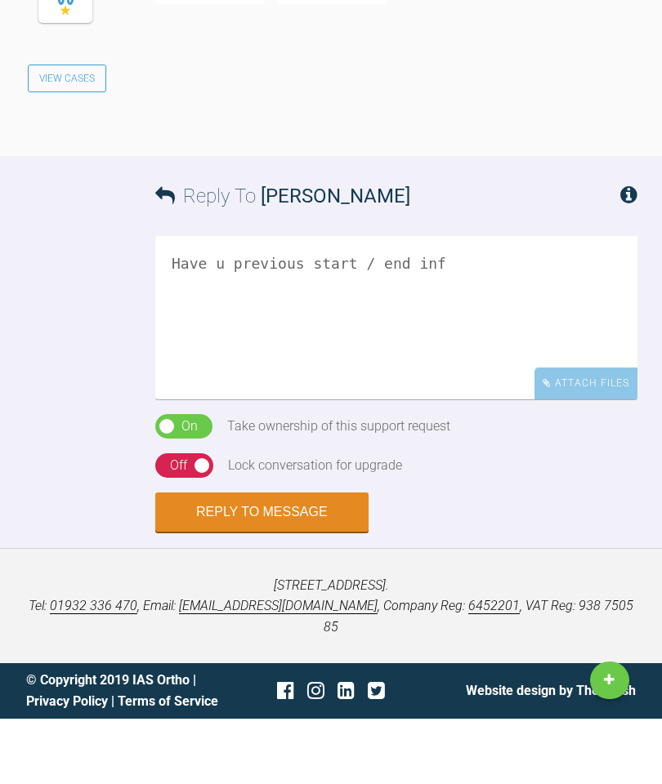
click at [422, 341] on textarea "Have u previous start / end inf" at bounding box center [396, 382] width 482 height 163
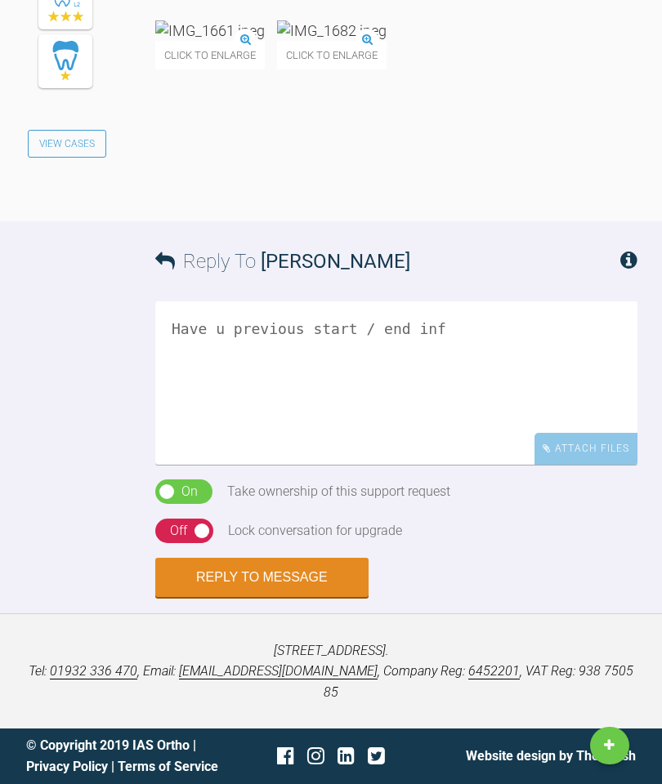
click at [402, 362] on textarea "Have u previous start / end inf" at bounding box center [396, 382] width 482 height 163
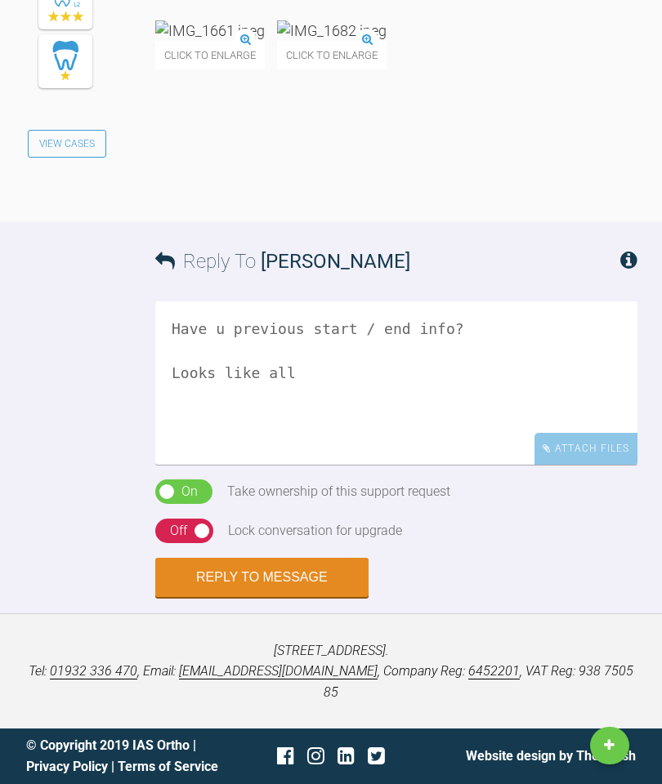
scroll to position [2619, 0]
click at [310, 395] on textarea "Have u previous start / end info? Looks like all" at bounding box center [396, 382] width 482 height 163
click at [38, 391] on div "Reply To Nicola White Have u previous start / end info? Looks like all 4s ( to …" at bounding box center [331, 409] width 662 height 376
click at [437, 396] on textarea "Have u previous start / end info? Looks like all 4s ( to make sure.enof" at bounding box center [396, 382] width 482 height 163
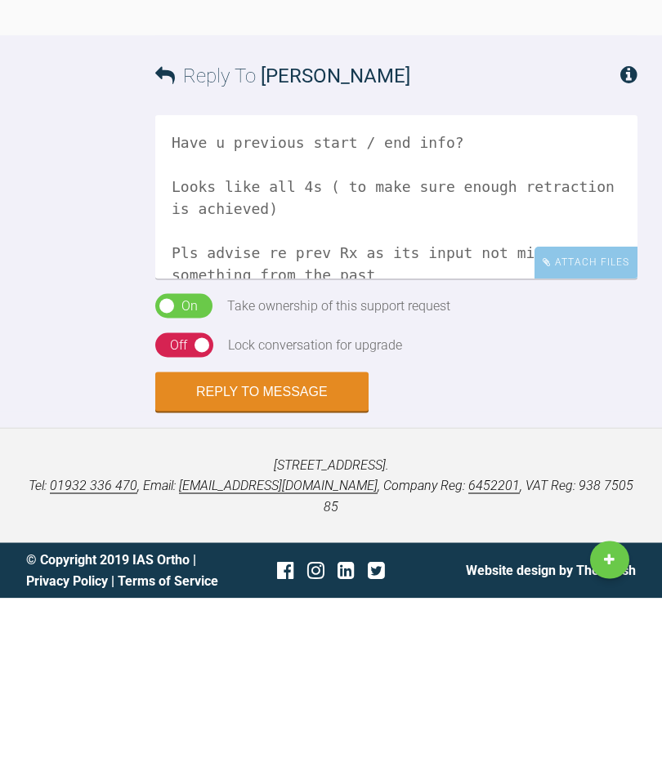
type textarea "Have u previous start / end info? Looks like all 4s ( to make sure enough retra…"
click at [290, 558] on button "Reply to Message" at bounding box center [261, 577] width 213 height 39
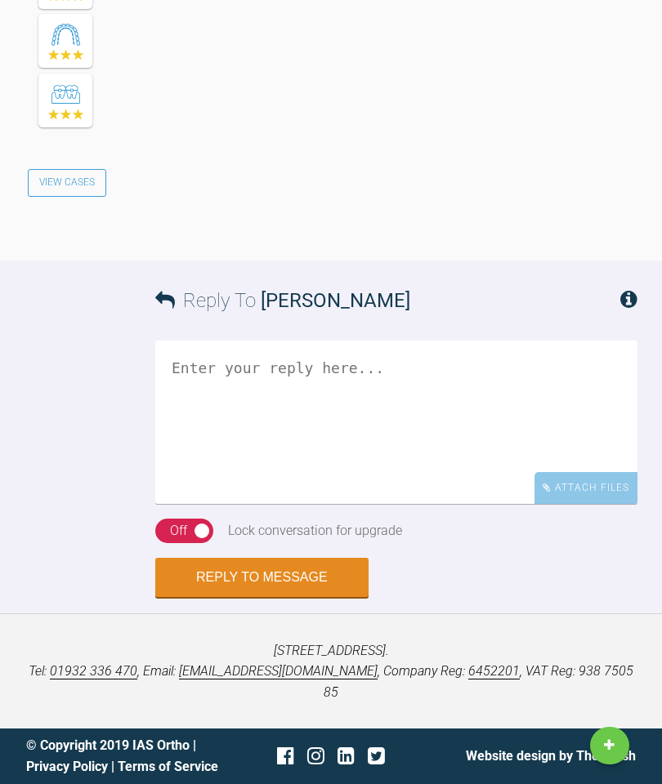
scroll to position [3222, 0]
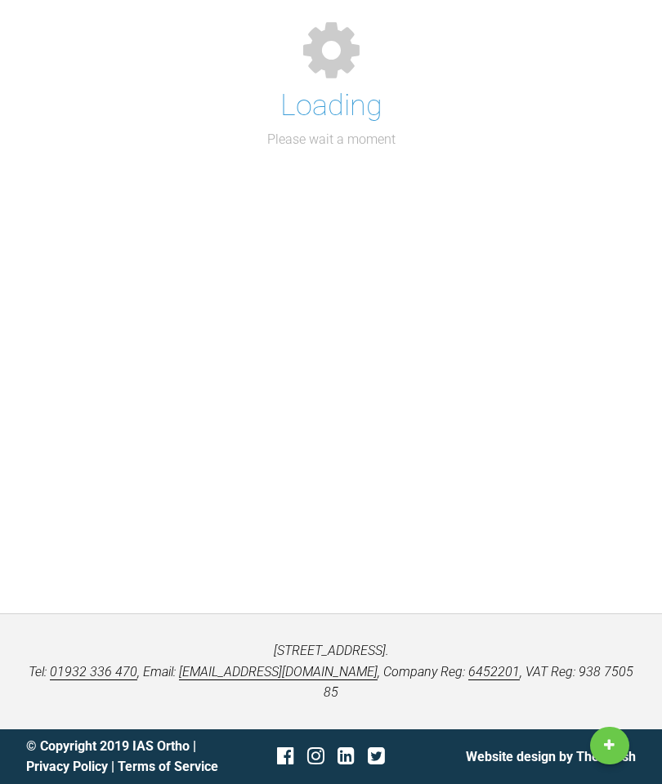
scroll to position [213, 0]
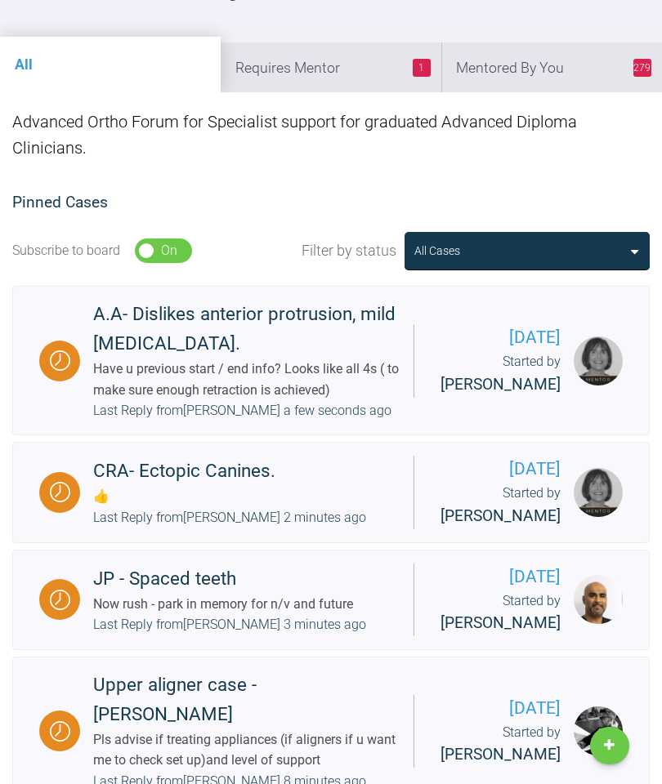
click at [355, 62] on li "1 Requires Mentor" at bounding box center [331, 67] width 221 height 50
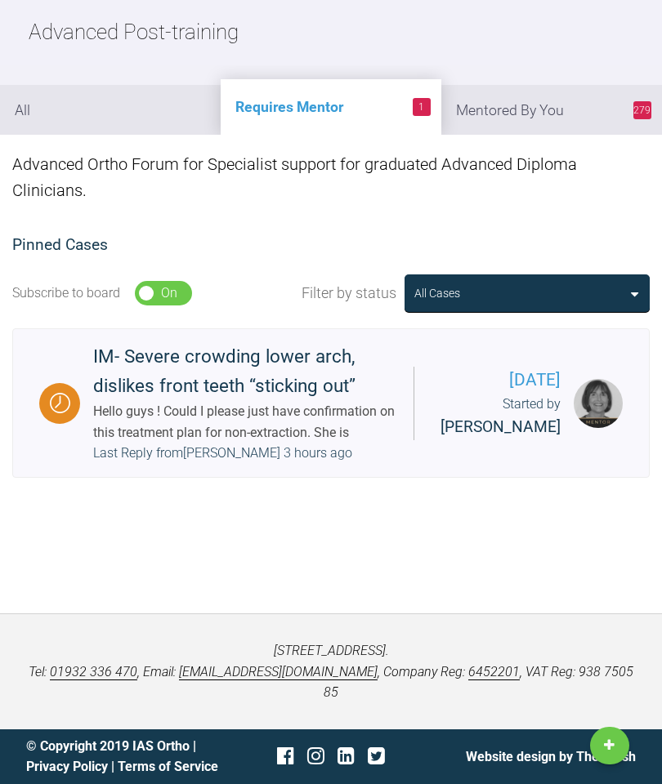
click at [333, 401] on div "Hello guys ! Could I please just have confirmation on this treatment plan for n…" at bounding box center [246, 422] width 307 height 42
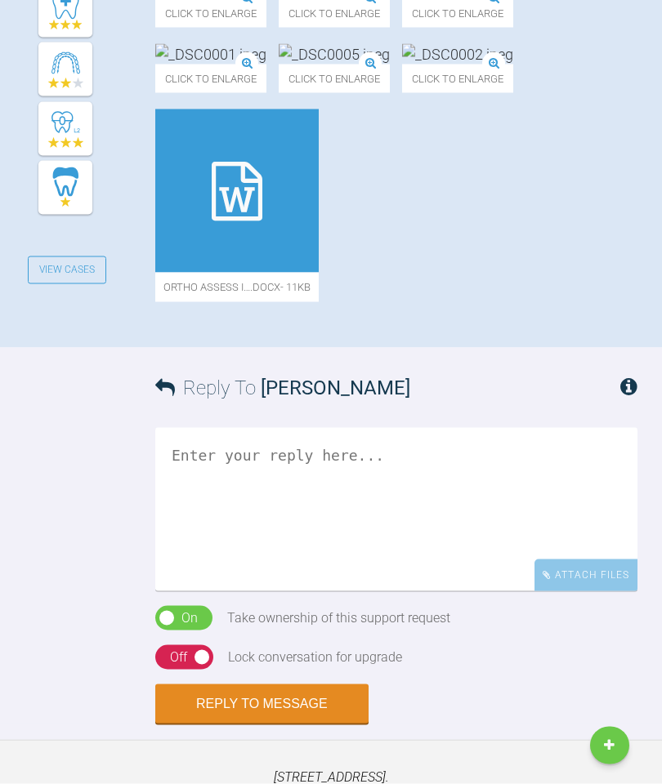
scroll to position [664, 0]
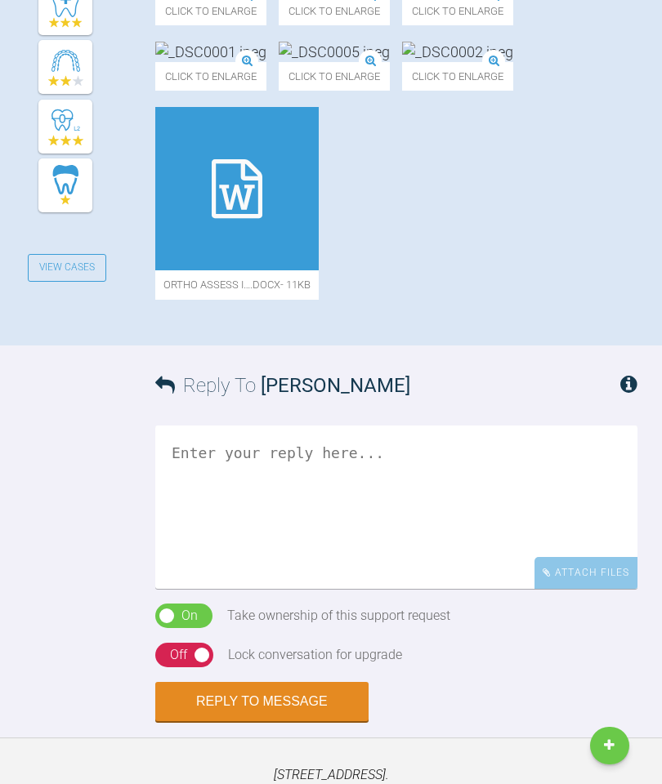
click at [262, 218] on icon at bounding box center [237, 188] width 51 height 59
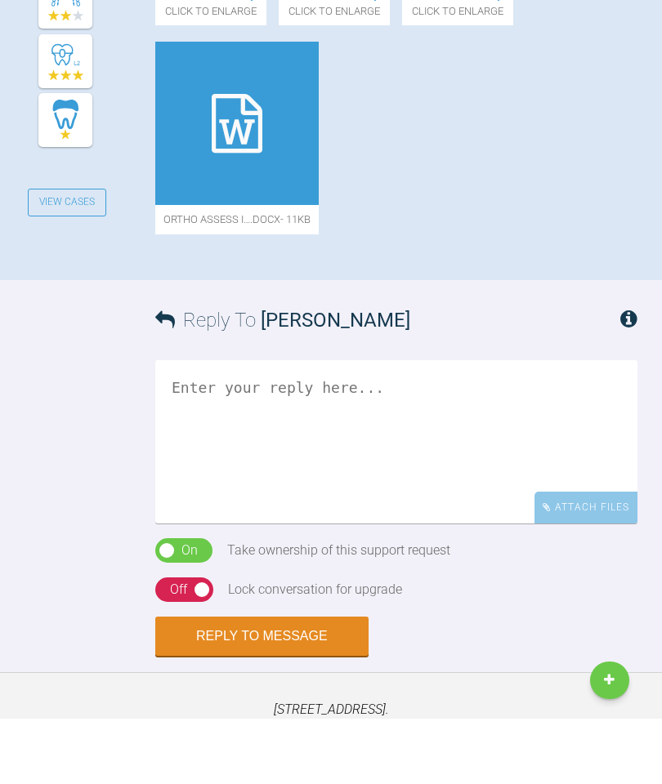
click at [545, 315] on div "Click to enlarge Click to enlarge Click to enlarge Click to enlarge Click to en…" at bounding box center [396, 112] width 482 height 405
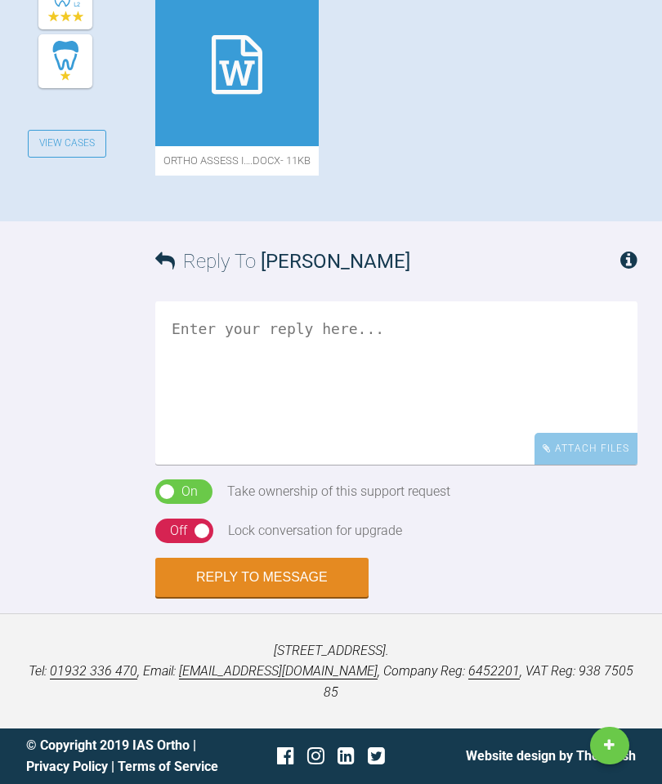
scroll to position [1097, 0]
click at [343, 420] on textarea at bounding box center [396, 382] width 482 height 163
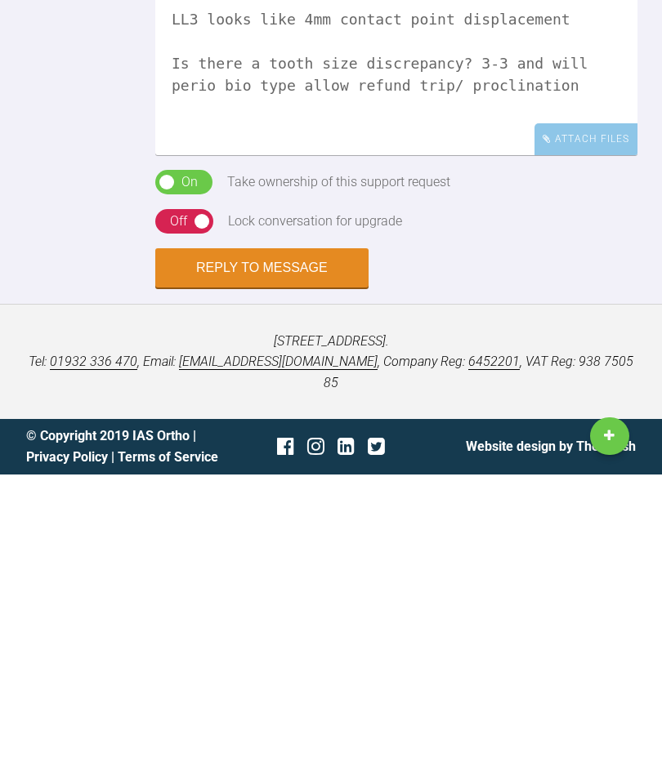
scroll to position [1038, 0]
type textarea "LL3 looks like 4mm contact point displacement Is there a tooth size discrepancy…"
click at [290, 558] on button "Reply to Message" at bounding box center [261, 577] width 213 height 39
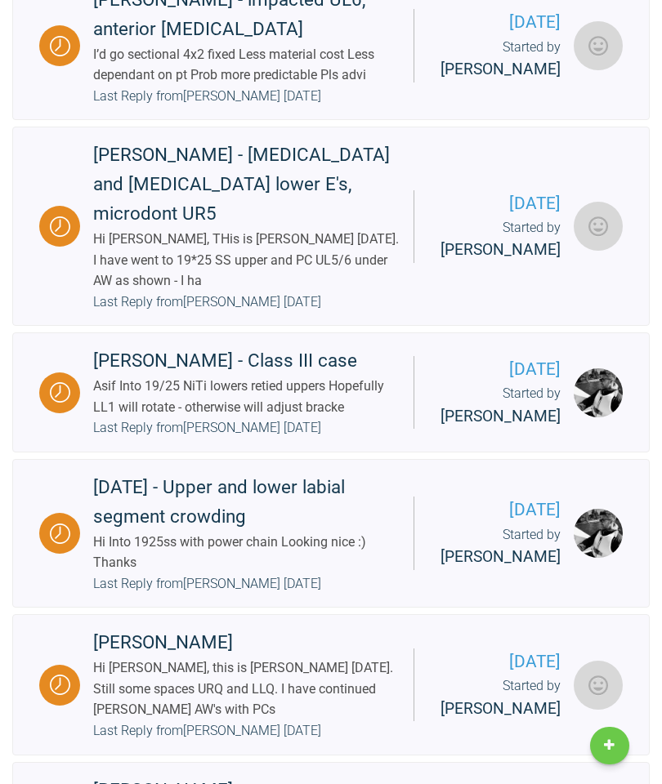
scroll to position [213, 0]
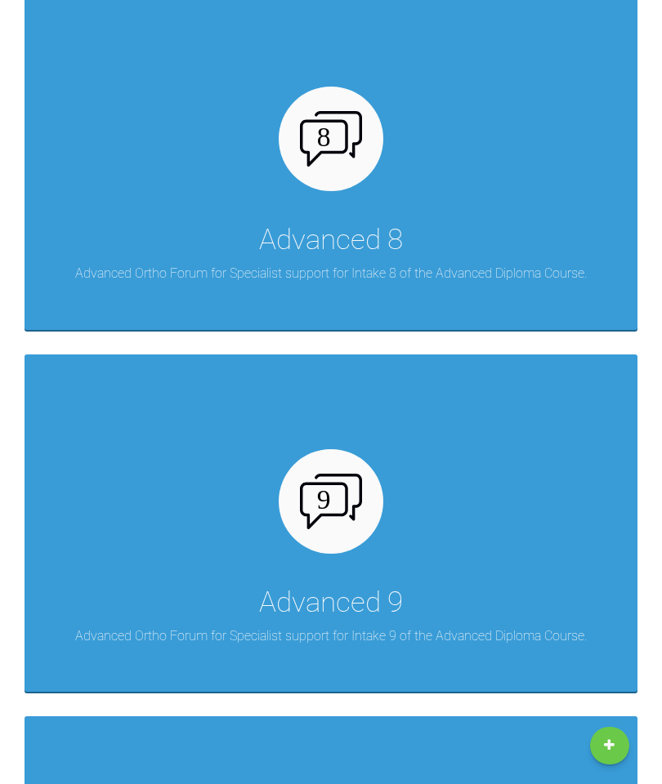
click at [507, 252] on div "Advanced 8 Advanced Ortho Forum for Specialist support for Intake 8 of the Adva…" at bounding box center [331, 160] width 613 height 337
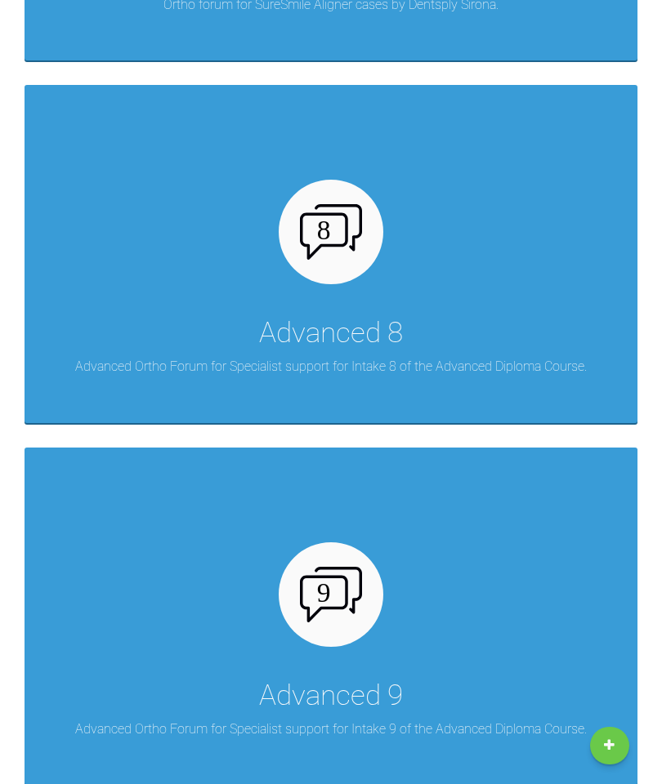
click at [433, 632] on div "Advanced 9 Advanced Ortho Forum for Specialist support for Intake 9 of the Adva…" at bounding box center [331, 616] width 613 height 337
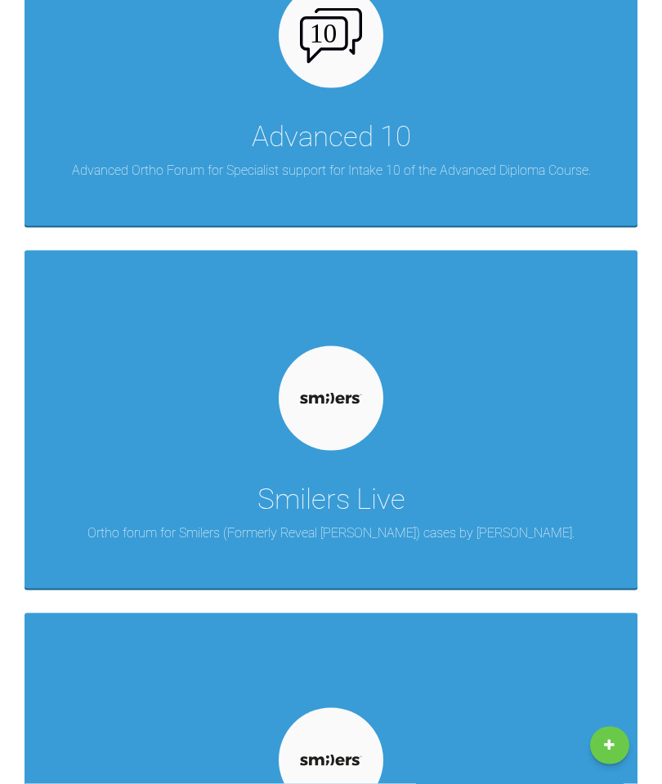
scroll to position [5858, 0]
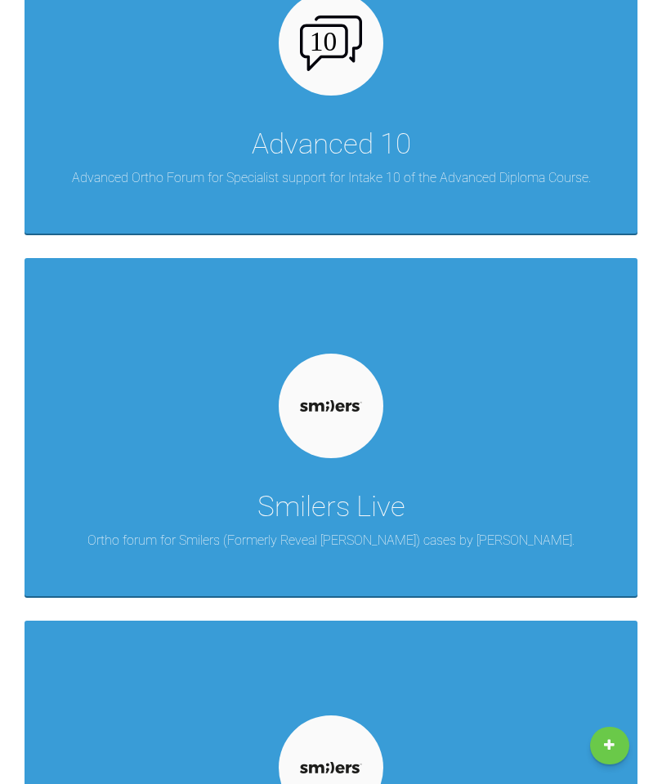
click at [395, 123] on div "Advanced 10" at bounding box center [331, 145] width 159 height 46
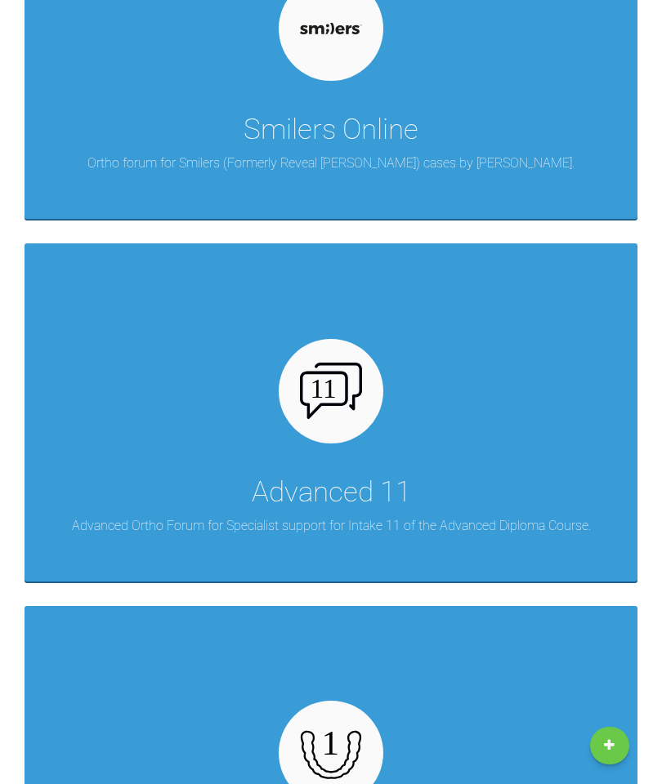
click at [471, 470] on div "Advanced 11 Advanced Ortho Forum for Specialist support for Intake 11 of the Ad…" at bounding box center [331, 411] width 613 height 337
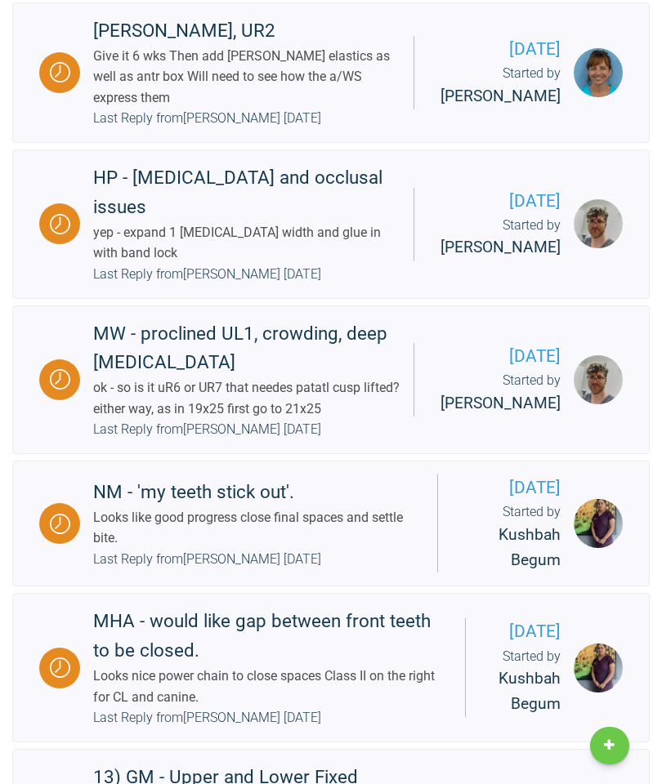
scroll to position [929, 0]
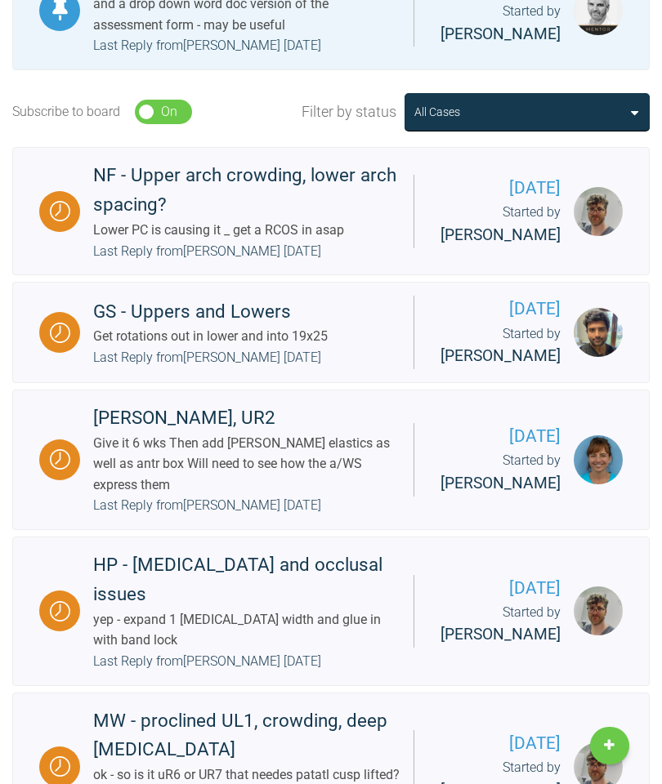
click at [476, 497] on div "[DATE] Started by [PERSON_NAME]" at bounding box center [517, 460] width 209 height 74
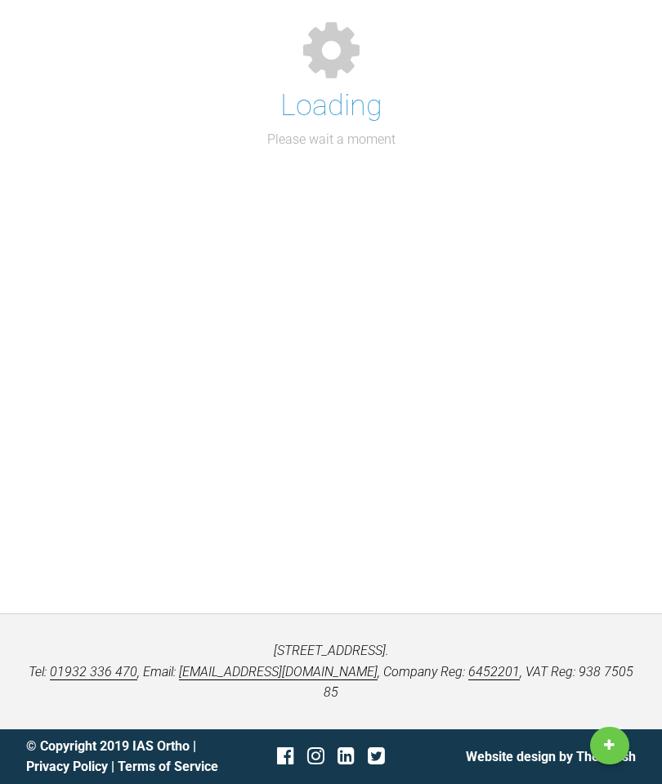
scroll to position [548, 0]
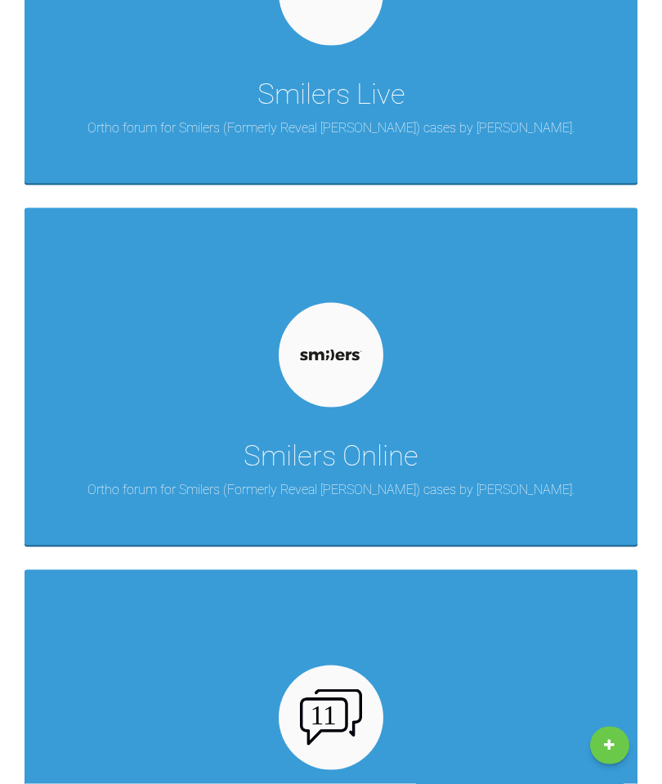
scroll to position [6272, 0]
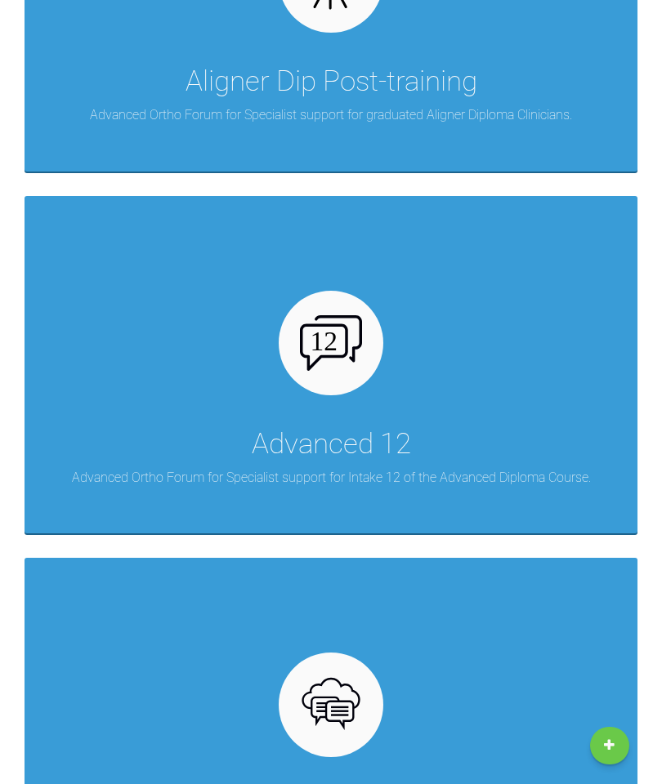
click at [499, 391] on div "Advanced 12 Advanced Ortho Forum for Specialist support for Intake 12 of the Ad…" at bounding box center [331, 364] width 613 height 337
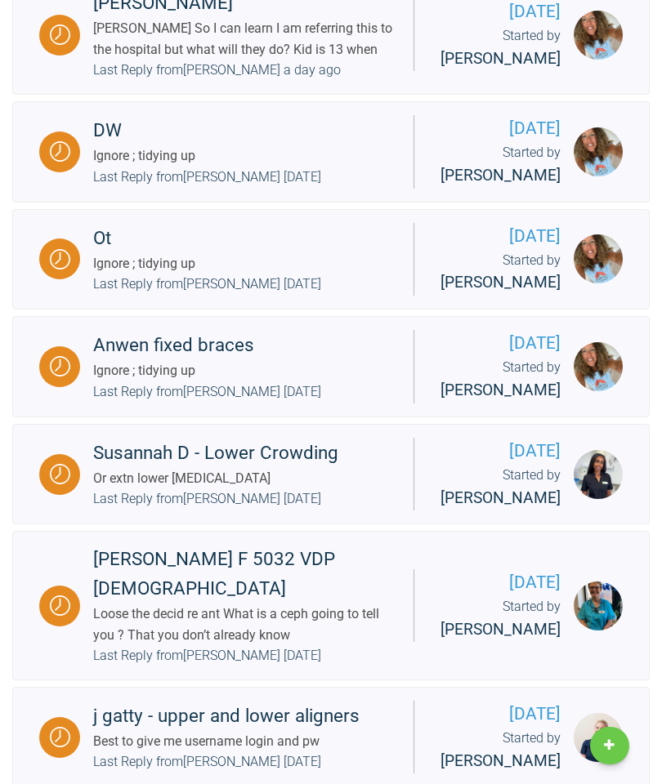
click at [341, 60] on div "[PERSON_NAME] So I can learn I am referring this to the hospital but what will …" at bounding box center [246, 39] width 307 height 42
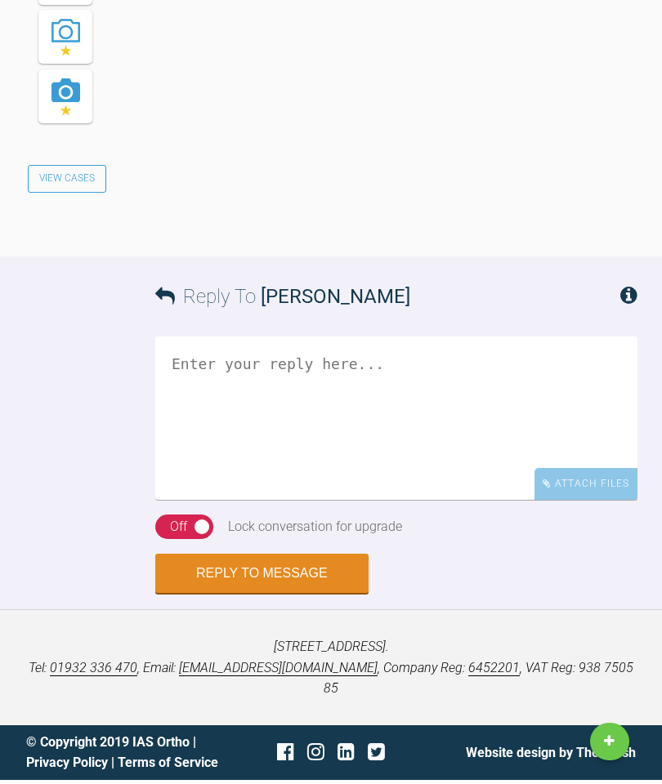
scroll to position [6835, 0]
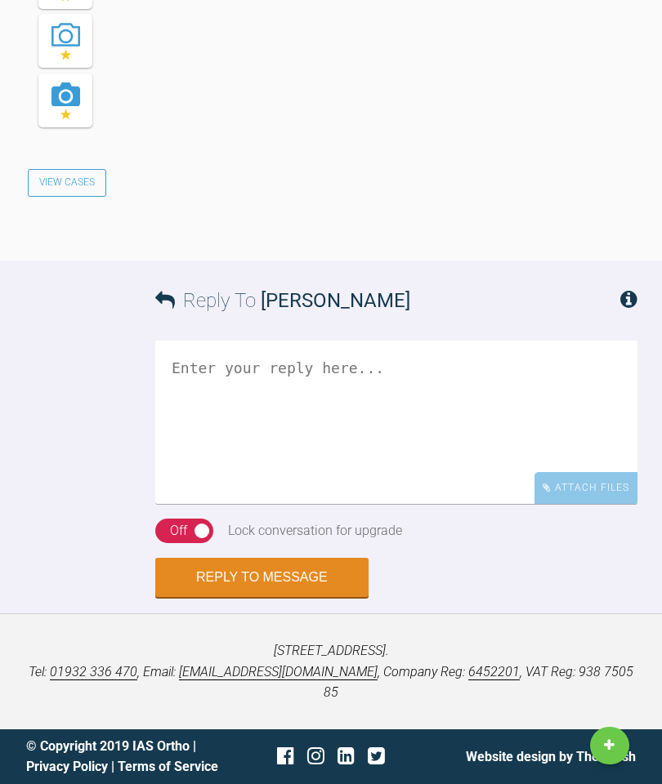
click at [386, 395] on textarea at bounding box center [396, 422] width 482 height 163
click at [47, 395] on div "Reply To [PERSON_NAME] They will advise if Attach Files Drag and drop files her…" at bounding box center [331, 429] width 662 height 337
click at [351, 413] on textarea "They will advise if" at bounding box center [396, 422] width 482 height 163
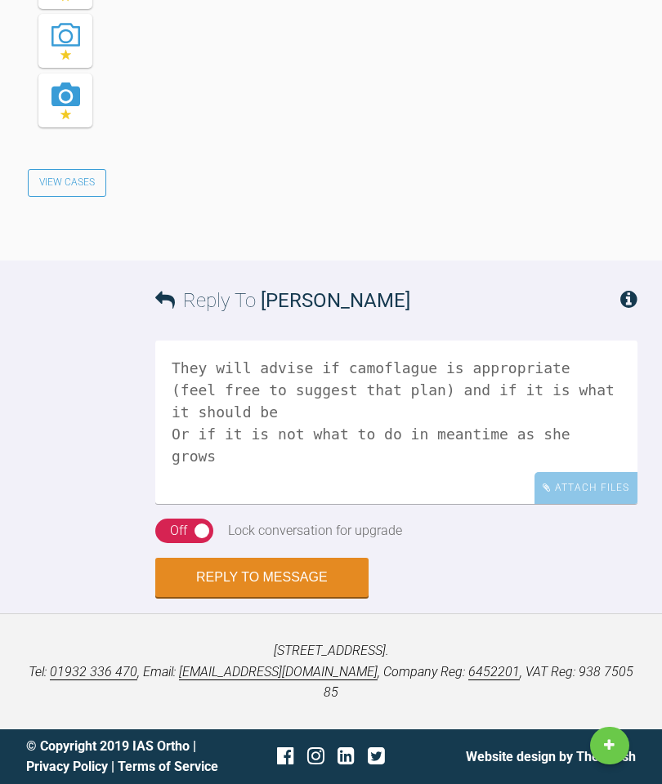
click at [252, 429] on textarea "They will advise if camoflague is appropriate (feel free to suggest that plan) …" at bounding box center [396, 422] width 482 height 163
click at [418, 413] on textarea "They will advise if camoflague is appropriate (feel free to suggest that plan) …" at bounding box center [396, 422] width 482 height 163
click at [265, 411] on textarea "They will advise if camoflague is appropriate (feel free to suggest that plan) …" at bounding box center [396, 422] width 482 height 163
click at [407, 416] on textarea "They will advise if camoflague is appropriate (feel free to suggest that plan) …" at bounding box center [396, 422] width 482 height 163
click at [539, 439] on textarea "They will advise if camoflague is appropriate (feel free to suggest that plan) …" at bounding box center [396, 422] width 482 height 163
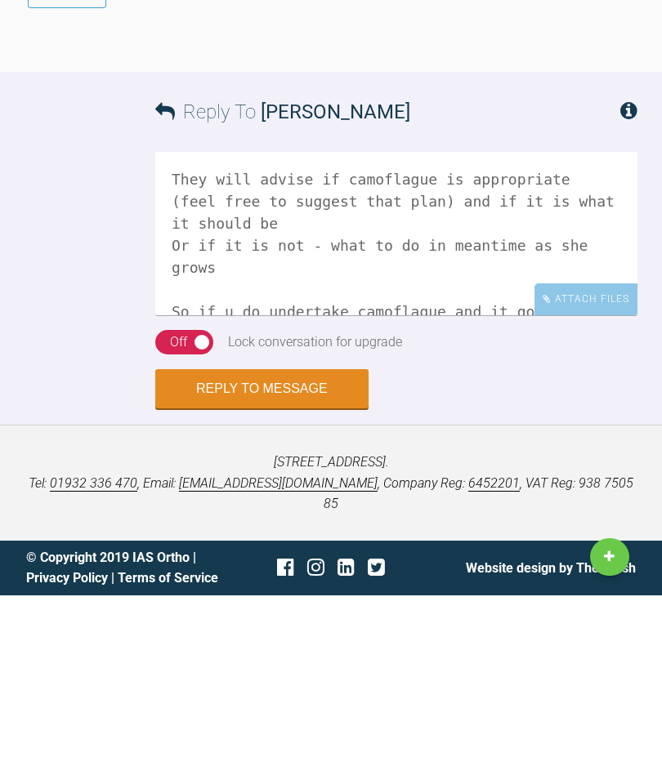
type textarea "They will advise if camoflague is appropriate (feel free to suggest that plan) …"
click at [288, 558] on button "Reply to Message" at bounding box center [261, 577] width 213 height 39
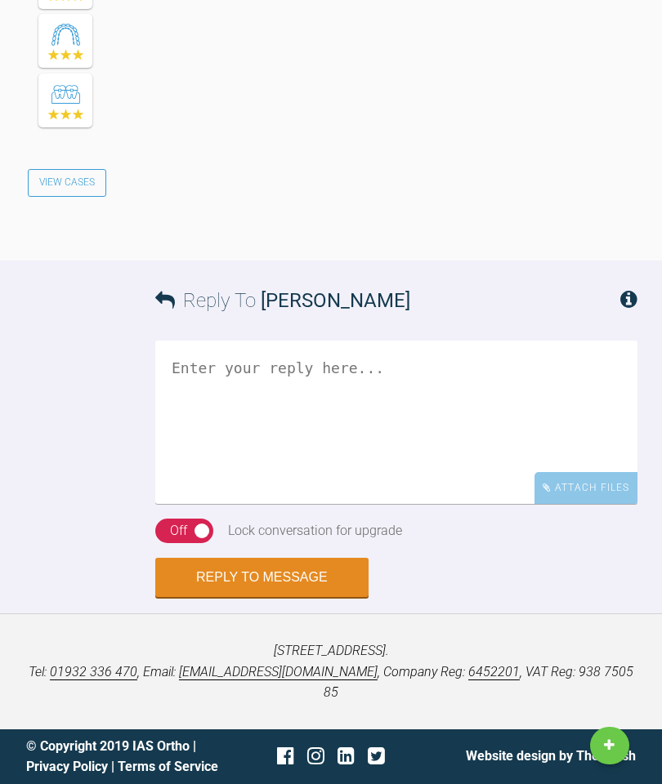
scroll to position [7465, 0]
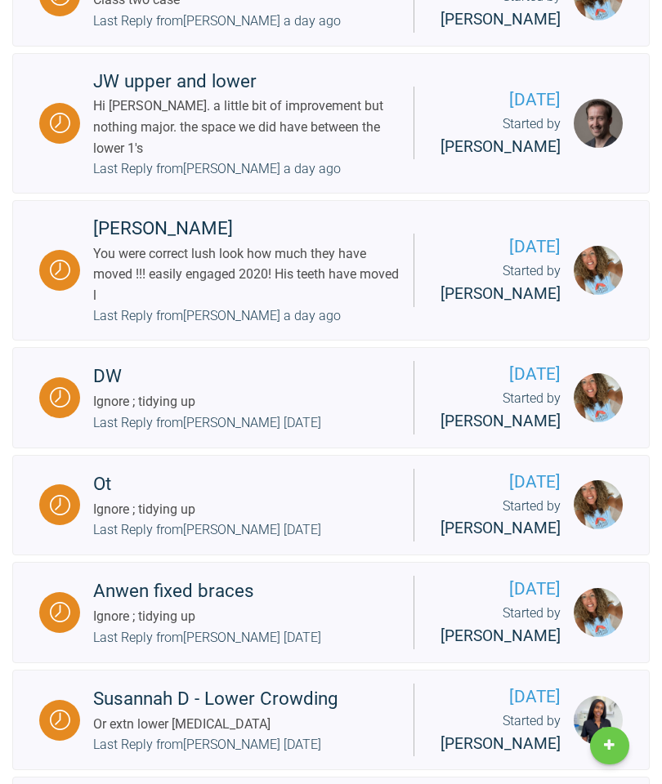
click at [386, 306] on div "You were correct lush look how much they have moved !!! easily engaged 2020! Hi…" at bounding box center [246, 274] width 307 height 63
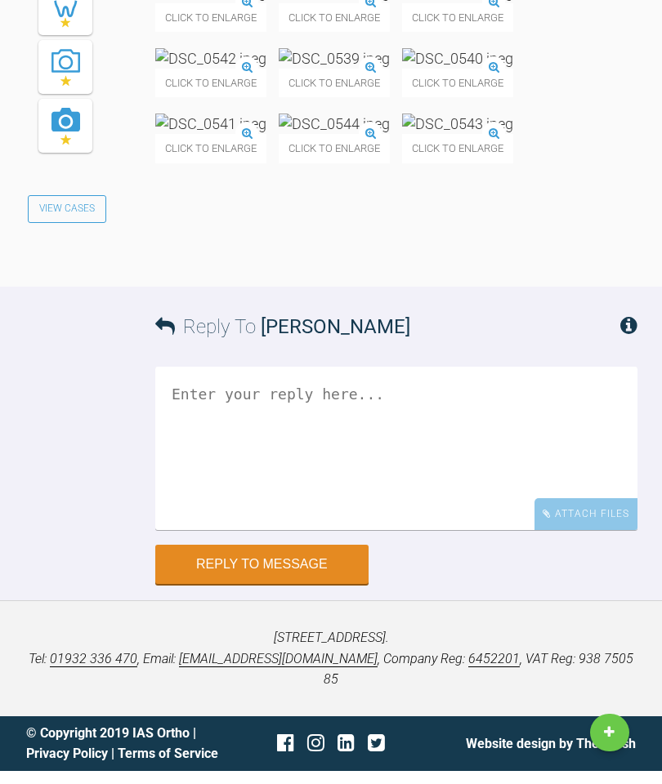
scroll to position [9528, 0]
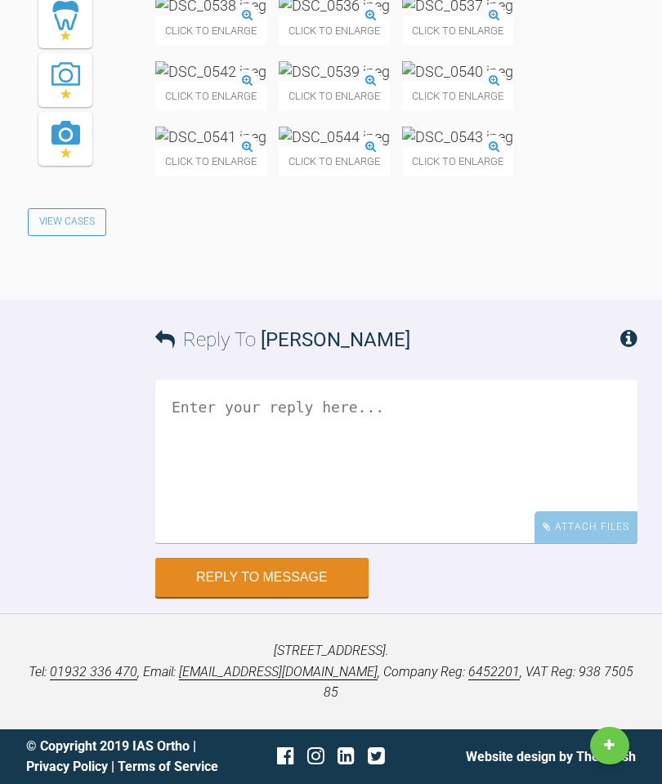
click at [310, 505] on textarea at bounding box center [396, 461] width 482 height 163
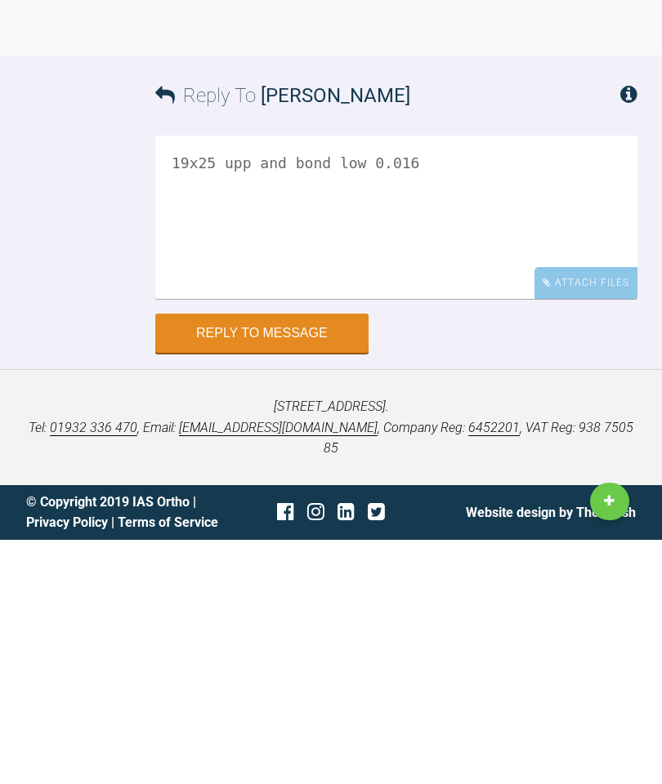
type textarea "19x25 upp and bond low 0.016"
click at [298, 558] on button "Reply to Message" at bounding box center [261, 577] width 213 height 39
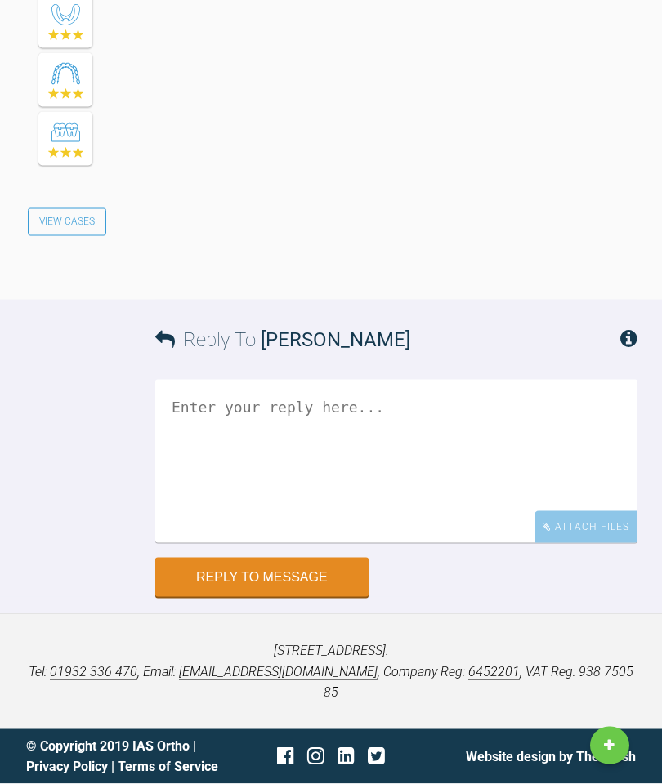
scroll to position [10261, 0]
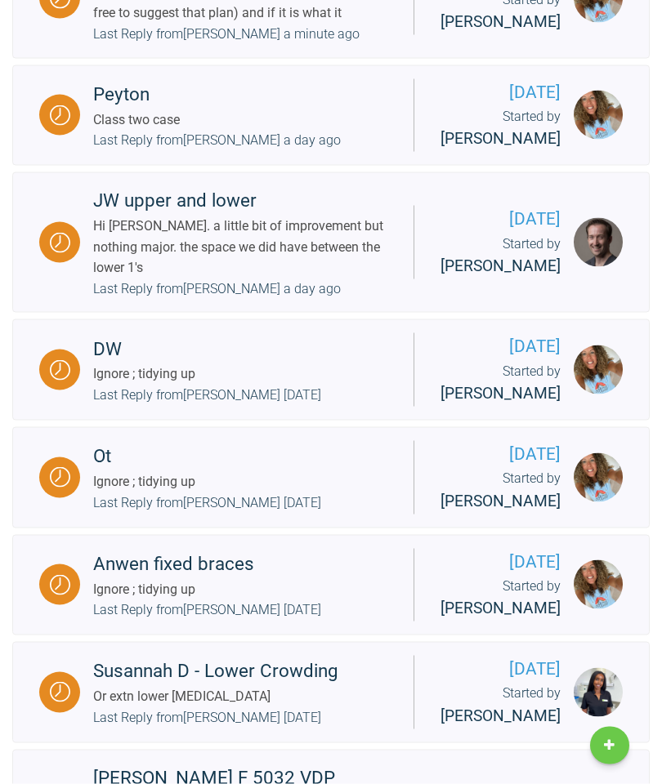
scroll to position [847, 0]
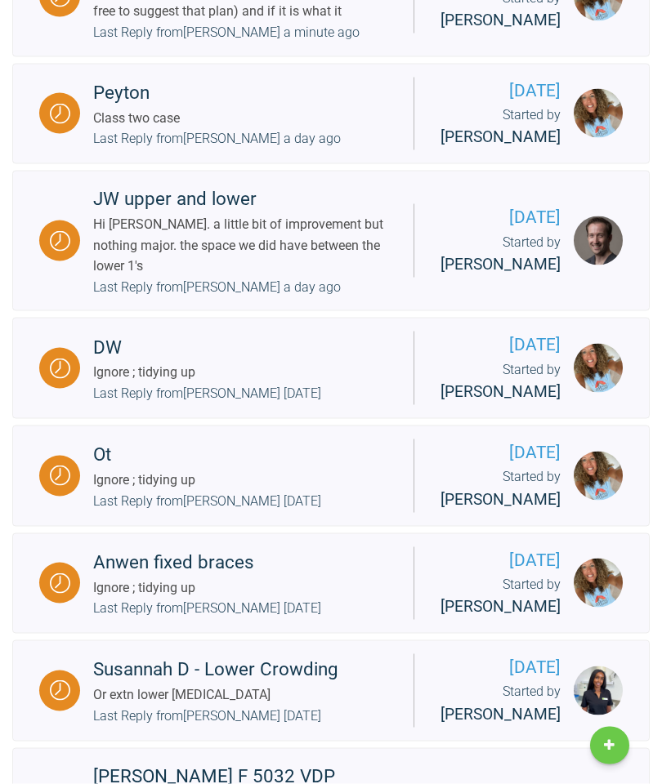
click at [328, 277] on div "Hi [PERSON_NAME]. a little bit of improvement but nothing major. the space we d…" at bounding box center [246, 245] width 307 height 63
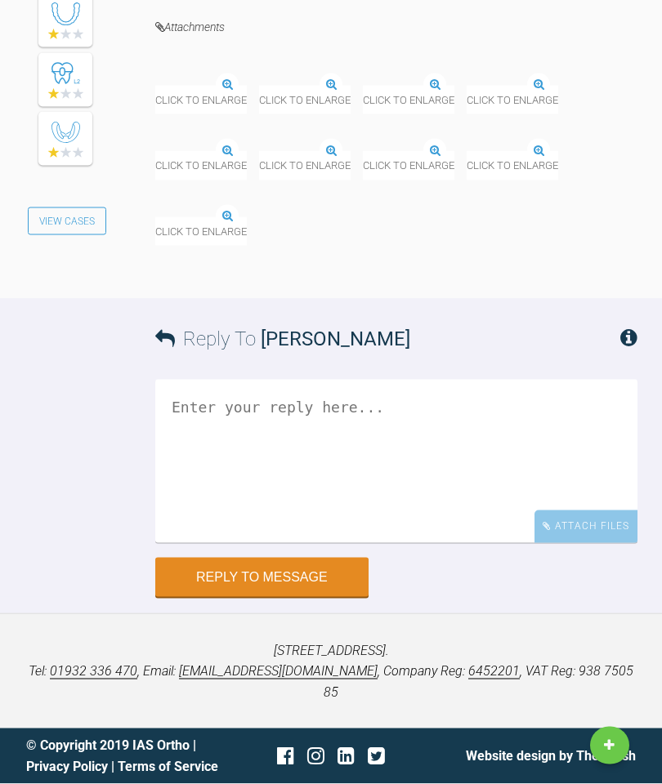
scroll to position [21126, 0]
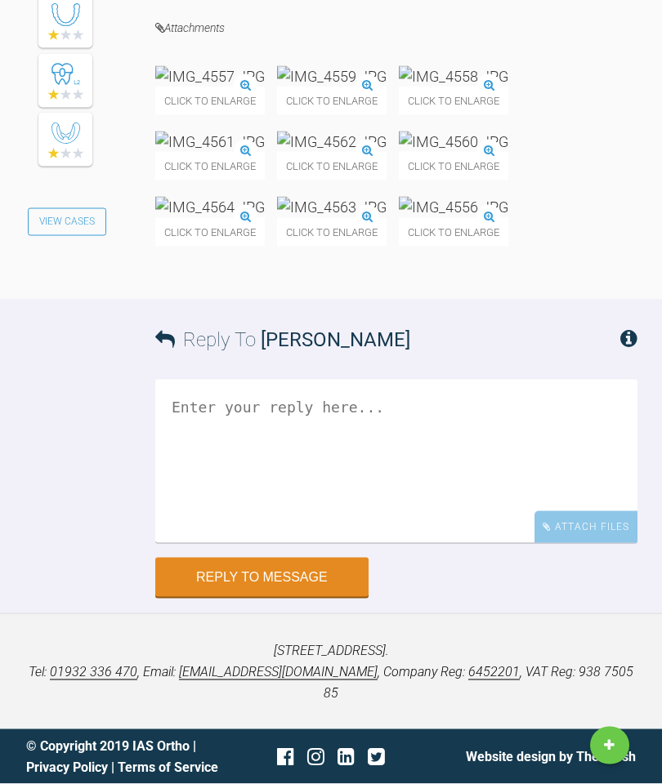
click at [417, 543] on textarea at bounding box center [396, 461] width 482 height 163
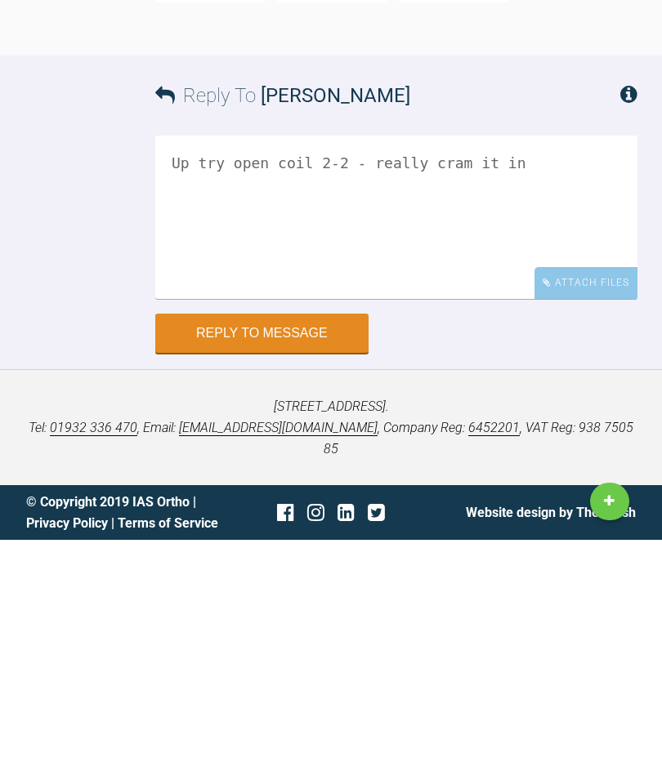
scroll to position [21707, 0]
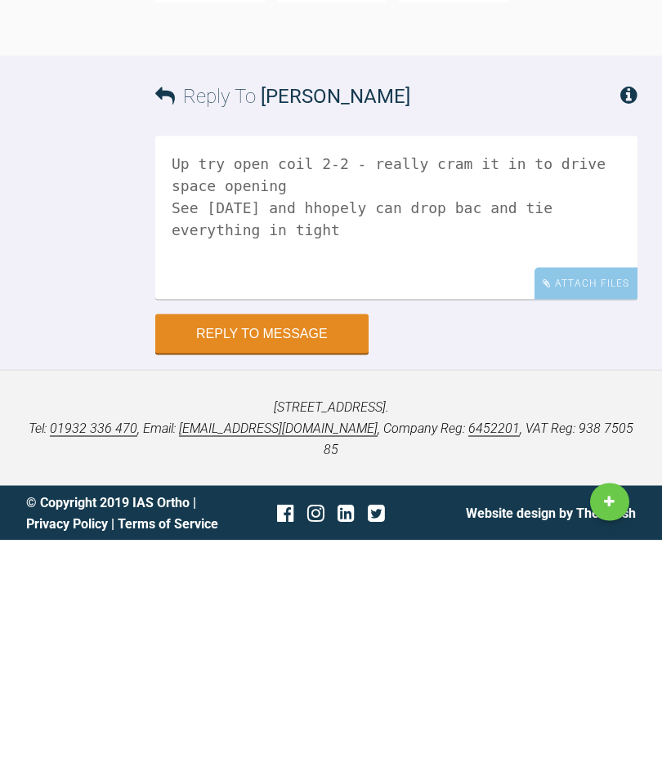
type textarea "Up try open coil 2-2 - really cram it in to drive space opening See [DATE] and …"
click at [297, 558] on button "Reply to Message" at bounding box center [261, 577] width 213 height 39
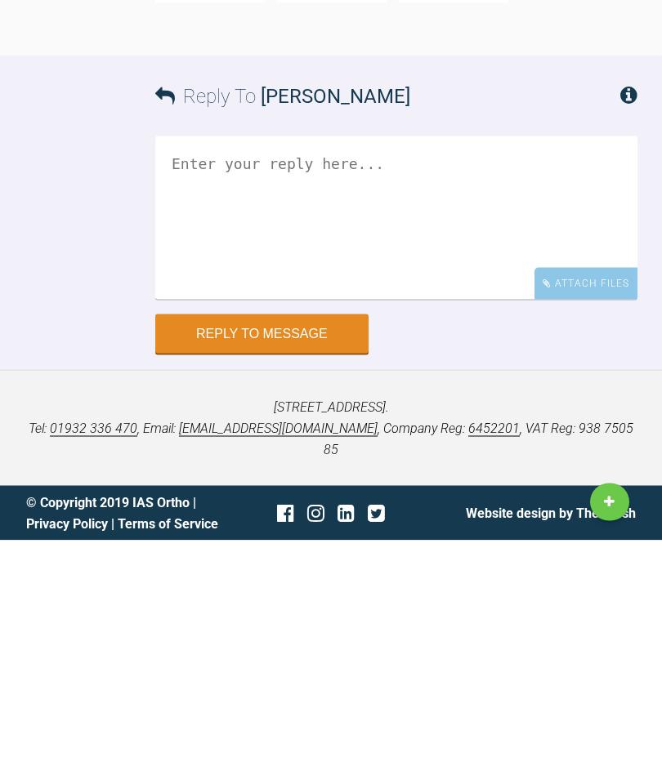
scroll to position [21708, 0]
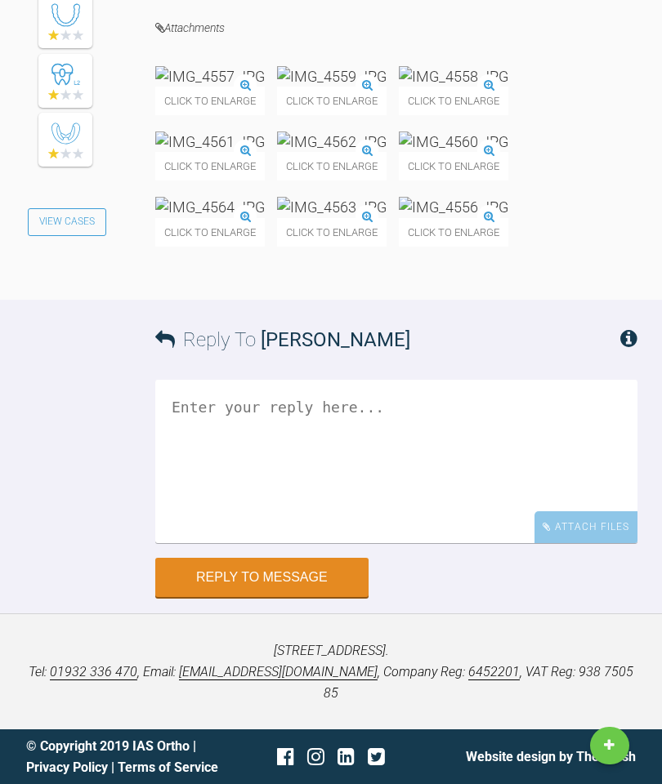
click at [279, 597] on button "Reply to Message" at bounding box center [261, 577] width 213 height 39
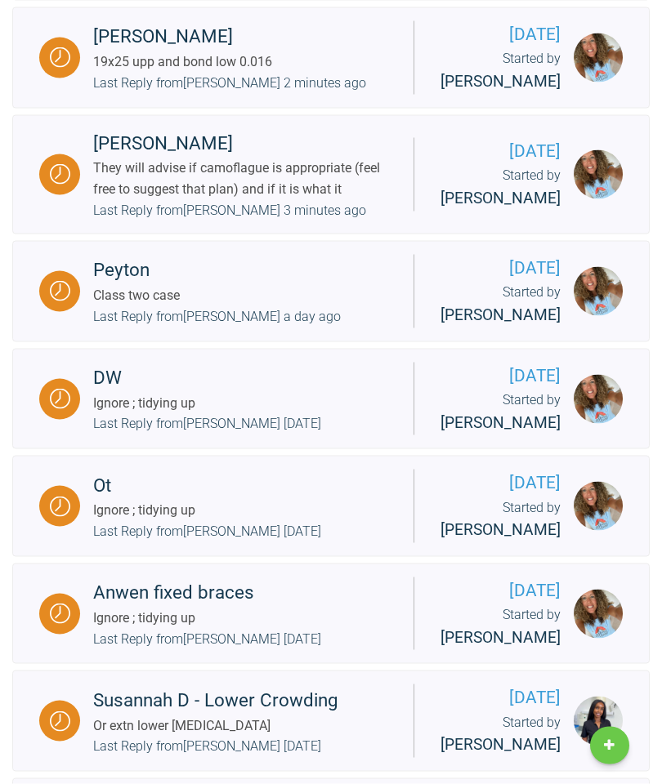
click at [341, 328] on div "Last Reply from [PERSON_NAME] a day ago" at bounding box center [217, 316] width 248 height 21
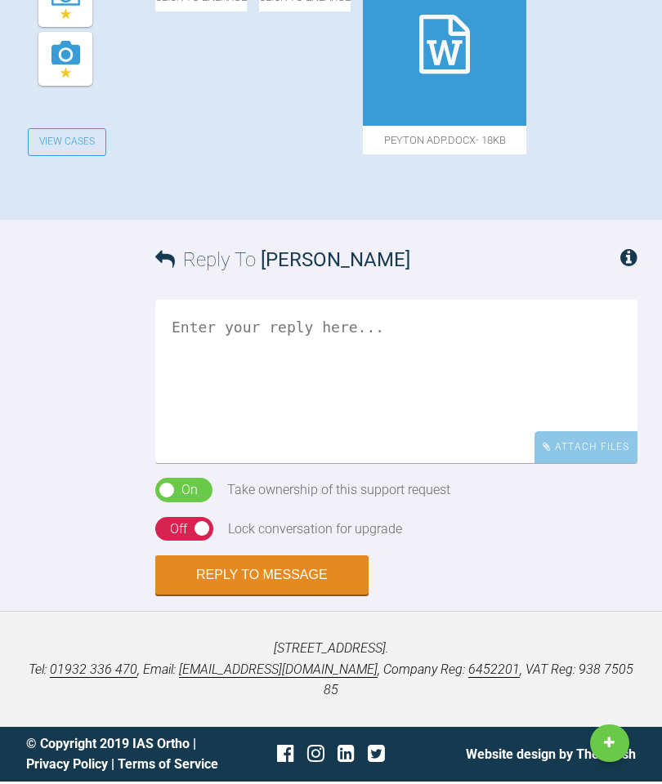
scroll to position [1921, 0]
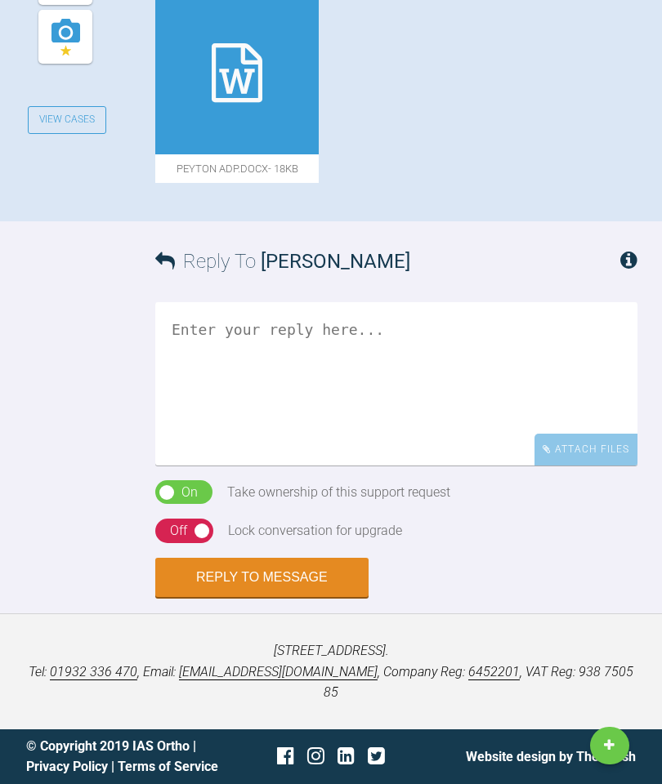
click at [291, 368] on textarea at bounding box center [396, 383] width 482 height 163
click at [584, 392] on textarea "Get closer with head views - in the same room ? 😂" at bounding box center [396, 383] width 482 height 163
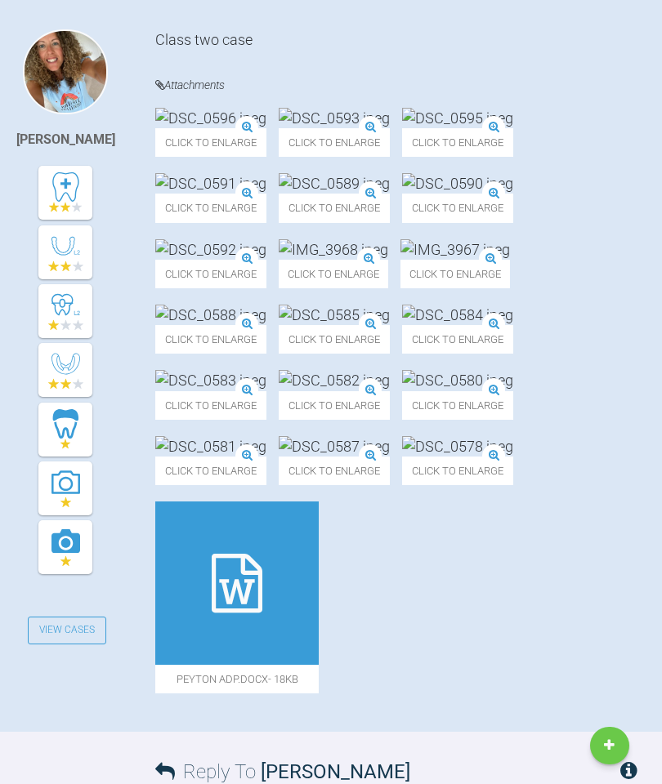
scroll to position [343, 0]
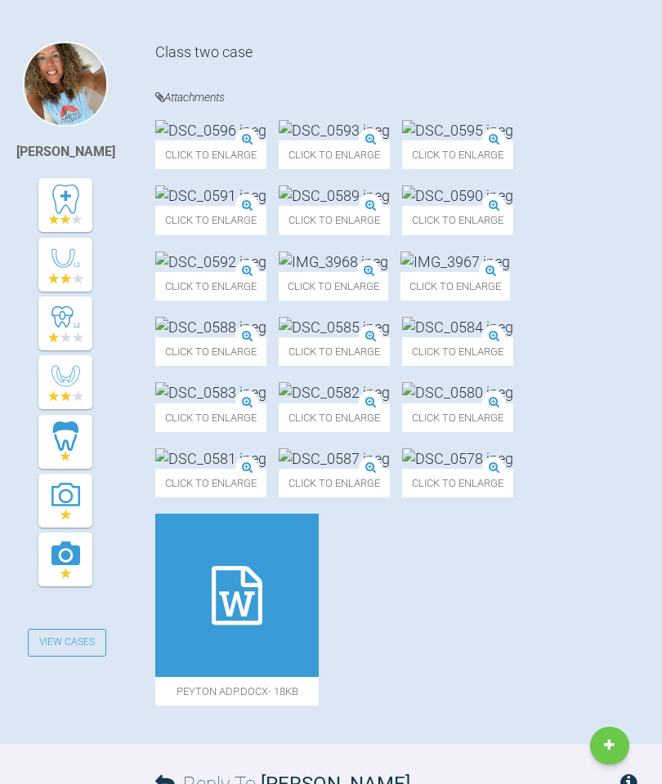
click at [390, 141] on img at bounding box center [334, 130] width 111 height 20
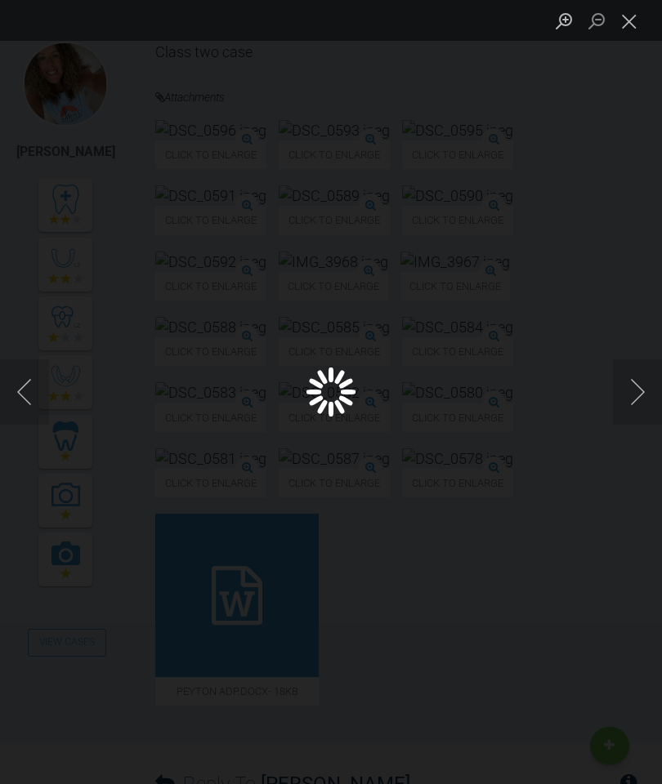
click at [623, 26] on button "Close lightbox" at bounding box center [629, 21] width 33 height 29
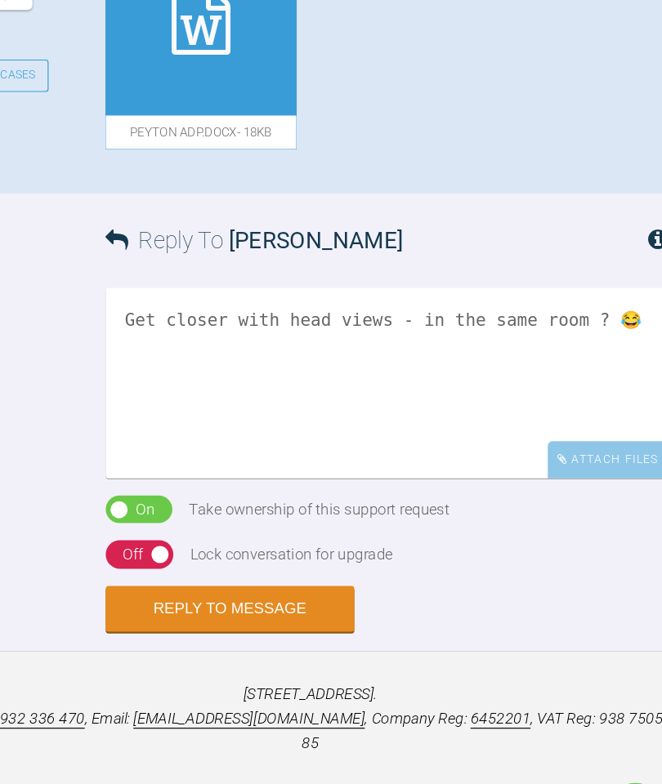
scroll to position [1476, 0]
click at [212, 102] on icon at bounding box center [237, 72] width 51 height 59
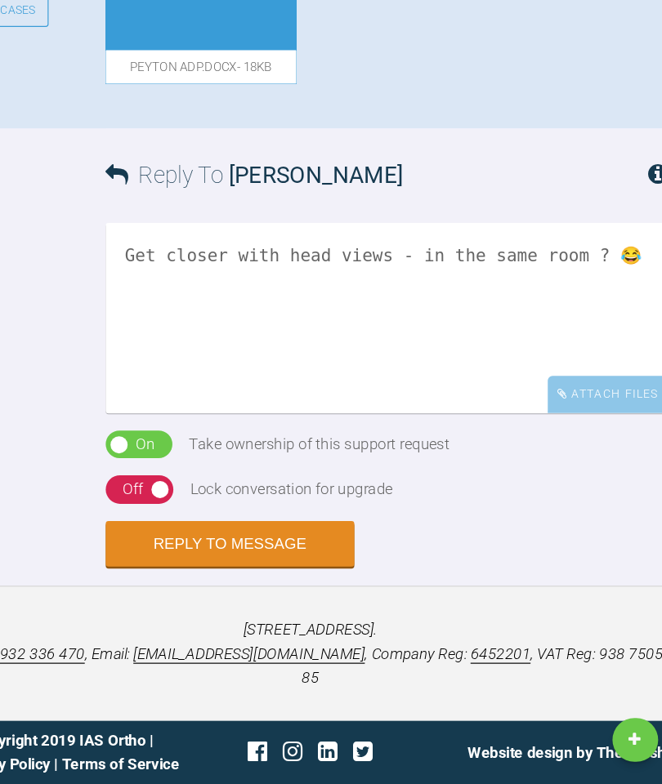
scroll to position [1921, 0]
click at [466, 302] on textarea "Get closer with head views - in the same room ? 😂" at bounding box center [396, 383] width 482 height 163
click at [219, 302] on textarea "Get closer with head views - in the same room ? 😂 What’s the I’d,eat plan" at bounding box center [396, 383] width 482 height 163
click at [257, 302] on textarea "Get closer with head views - in the same room ? 😂 What’s the I’d,eat plan" at bounding box center [396, 383] width 482 height 163
click at [228, 302] on textarea "Get closer with head views - in the same room ? 😂 What’s the I’d,eat plan" at bounding box center [396, 383] width 482 height 163
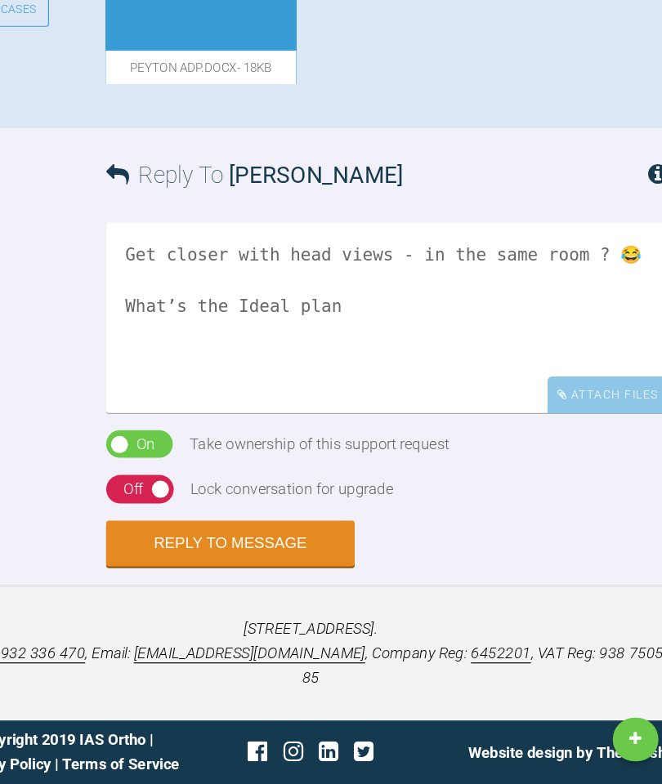
click at [273, 302] on textarea "Get closer with head views - in the same room ? 😂 What’s the Ideal plan" at bounding box center [396, 383] width 482 height 163
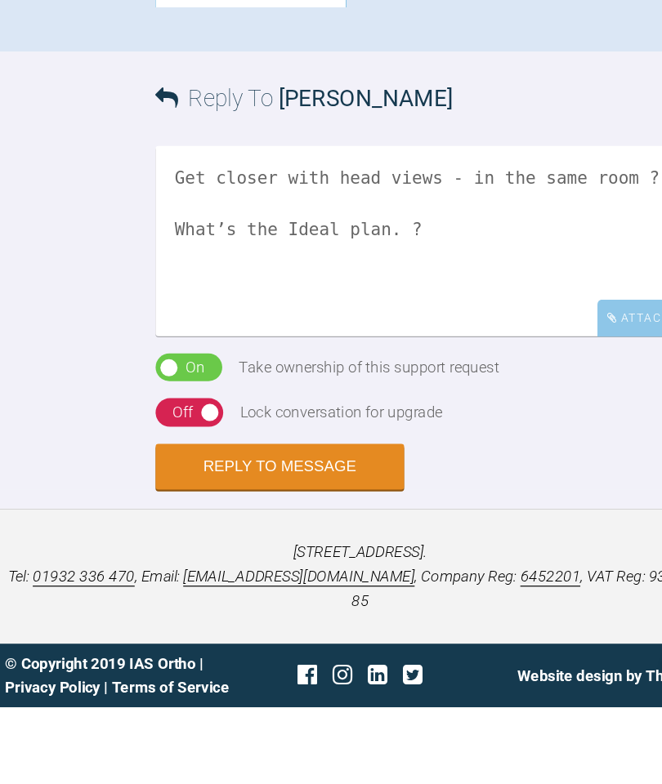
type textarea "Get closer with head views - in the same room ? 😂 What’s the Ideal plan. ?"
click at [170, 520] on div "Off" at bounding box center [178, 530] width 17 height 21
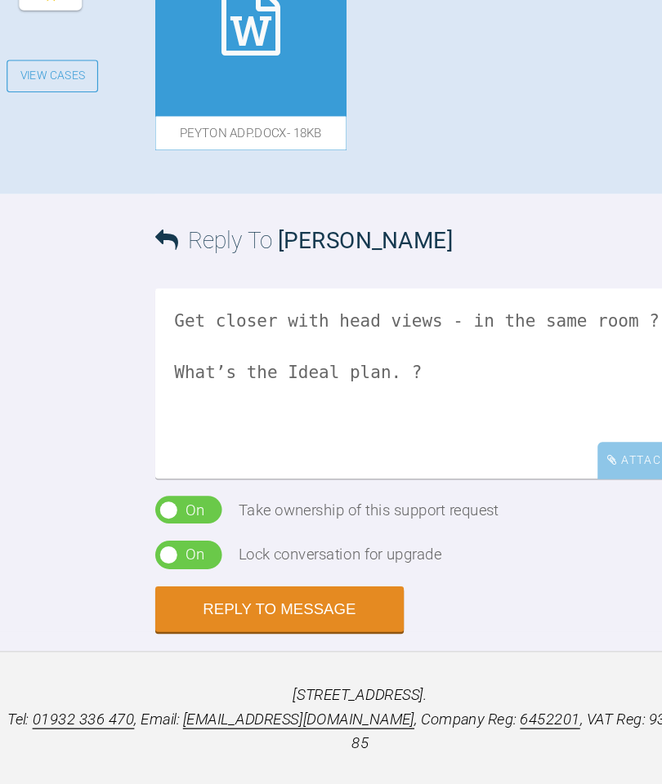
click at [159, 377] on textarea "Get closer with head views - in the same room ? 😂 What’s the Ideal plan. ?" at bounding box center [396, 383] width 482 height 163
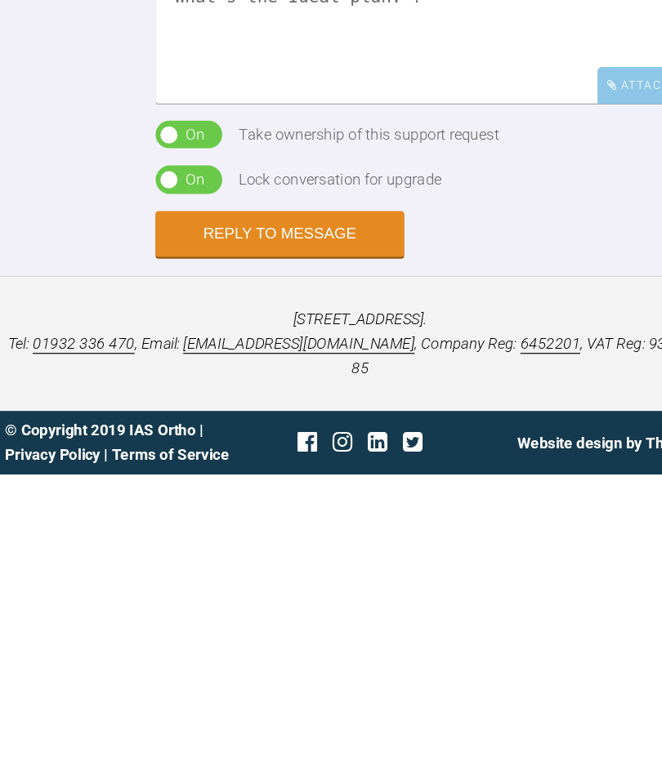
click at [266, 558] on button "Reply to Message" at bounding box center [261, 577] width 213 height 39
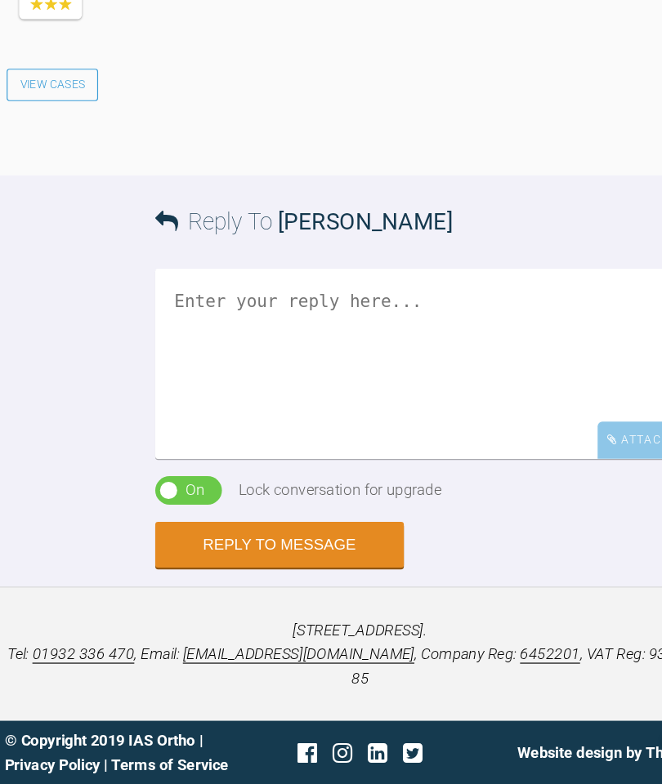
scroll to position [2402, 0]
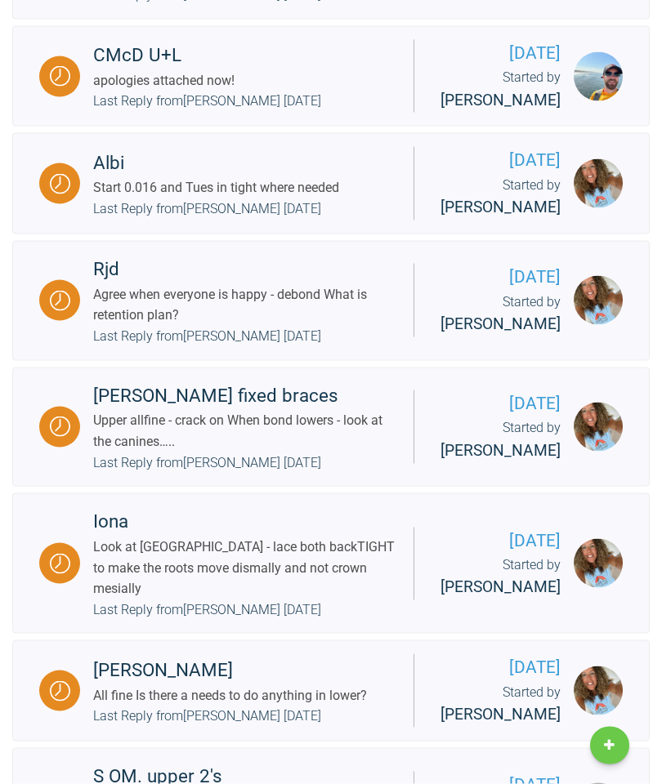
scroll to position [1993, 0]
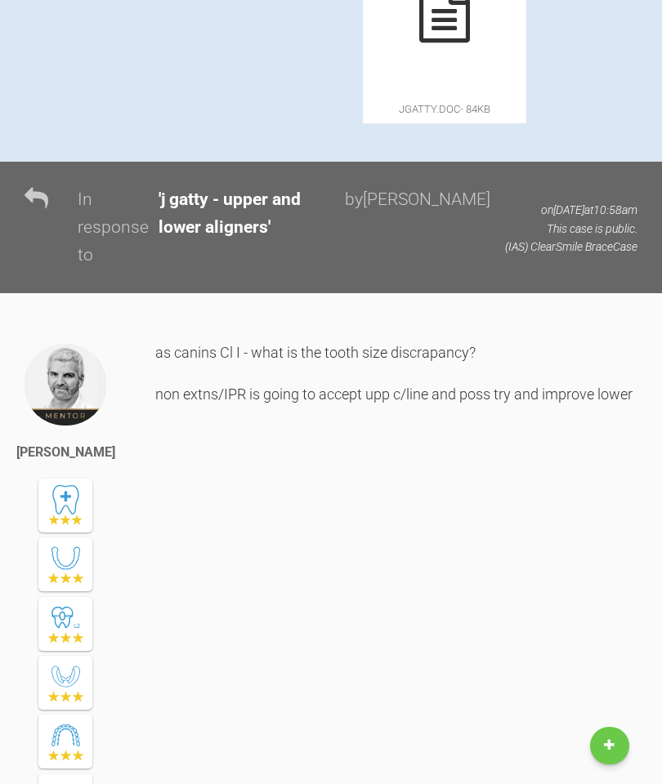
scroll to position [863, 0]
